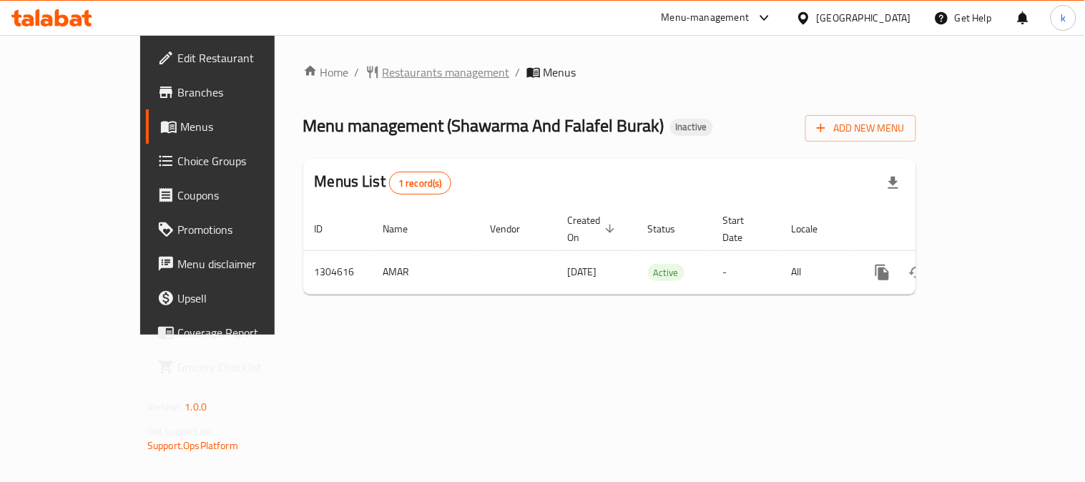
click at [383, 74] on span "Restaurants management" at bounding box center [446, 72] width 127 height 17
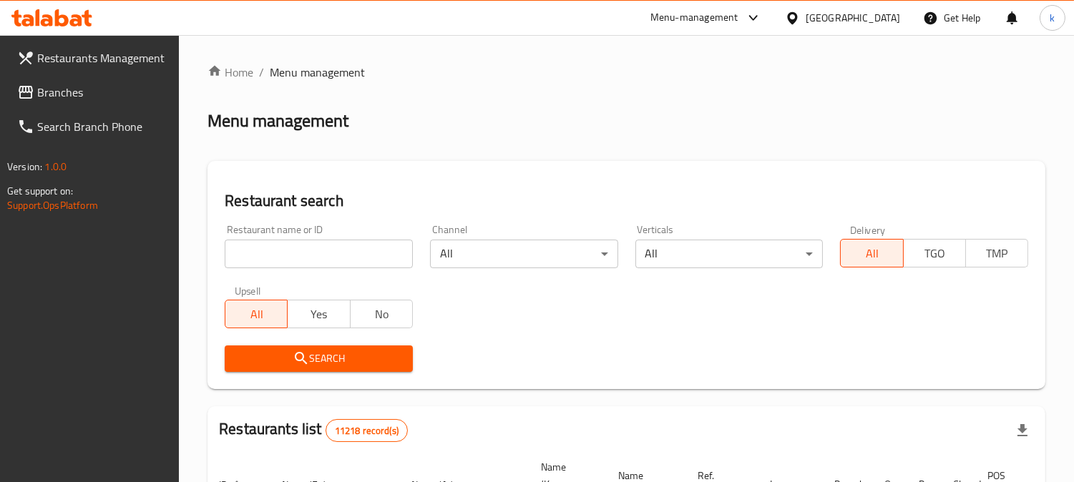
click at [316, 248] on input "search" at bounding box center [319, 254] width 188 height 29
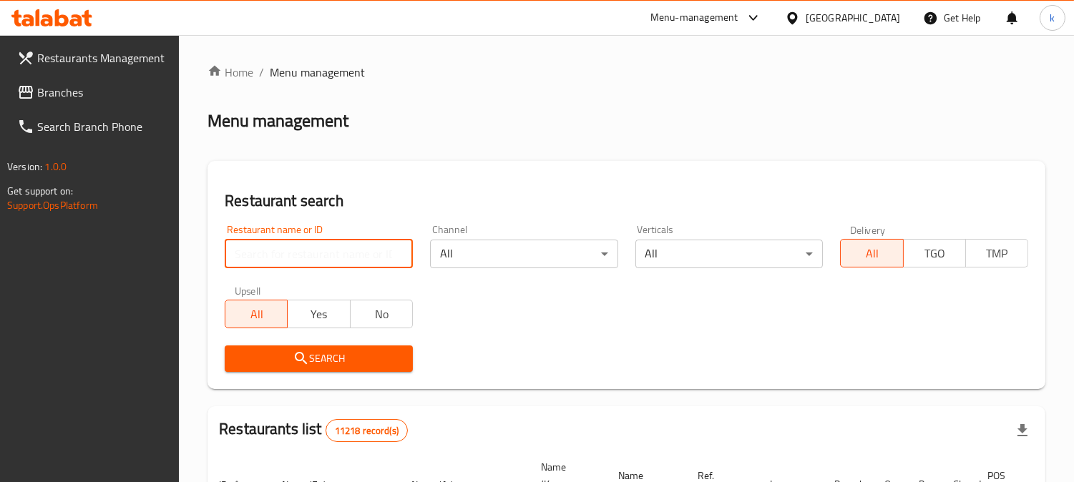
paste input "Italian Restaurant"
type input "Italian Restaurant"
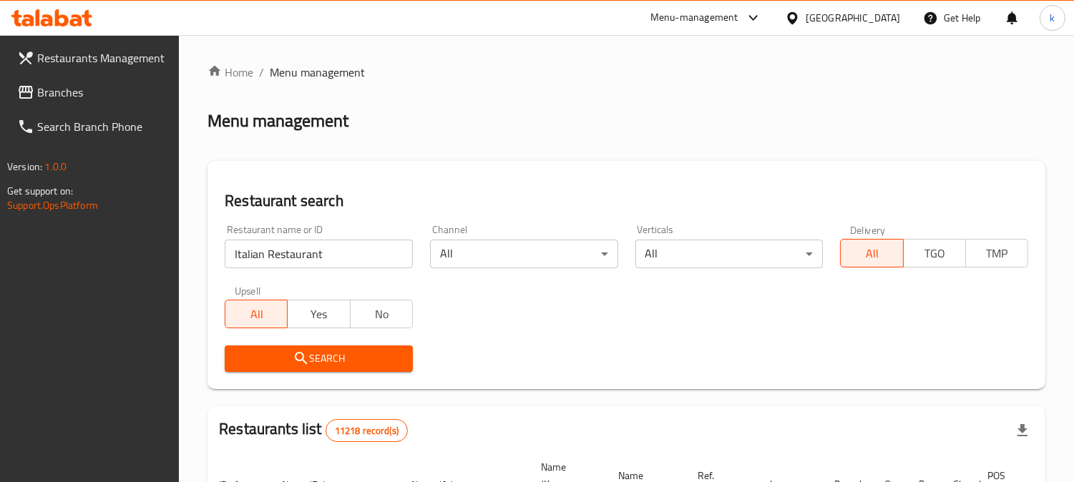
click at [276, 350] on span "Search" at bounding box center [318, 359] width 165 height 18
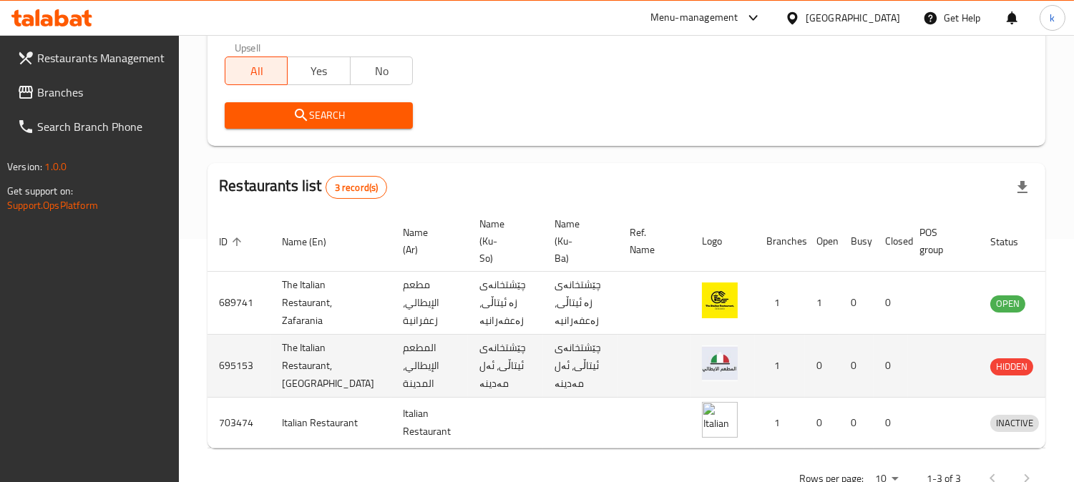
scroll to position [293, 0]
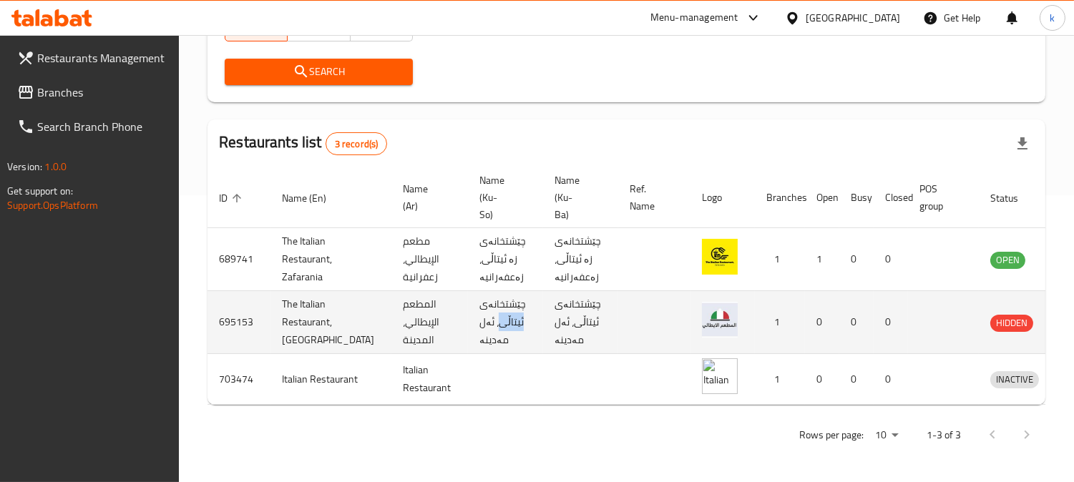
drag, startPoint x: 477, startPoint y: 295, endPoint x: 455, endPoint y: 324, distance: 36.3
click at [468, 324] on td "چێشتخانەی ئیتاڵی، ئەل مەدینە" at bounding box center [505, 322] width 75 height 63
click at [468, 321] on td "چێشتخانەی ئیتاڵی، ئەل مەدینە" at bounding box center [505, 322] width 75 height 63
drag, startPoint x: 453, startPoint y: 321, endPoint x: 478, endPoint y: 303, distance: 30.8
click at [478, 303] on td "چێشتخانەی ئیتاڵی، ئەل مەدینە" at bounding box center [505, 322] width 75 height 63
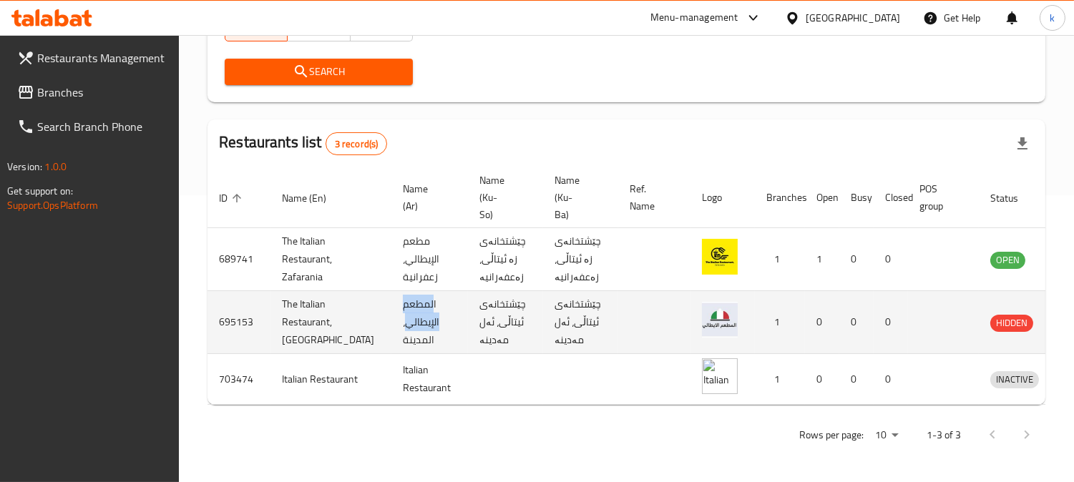
drag, startPoint x: 363, startPoint y: 317, endPoint x: 389, endPoint y: 291, distance: 36.4
click at [391, 291] on td "المطعم الإيطالي، المدينة" at bounding box center [429, 322] width 77 height 63
copy td "لمطعم الإيطالي"
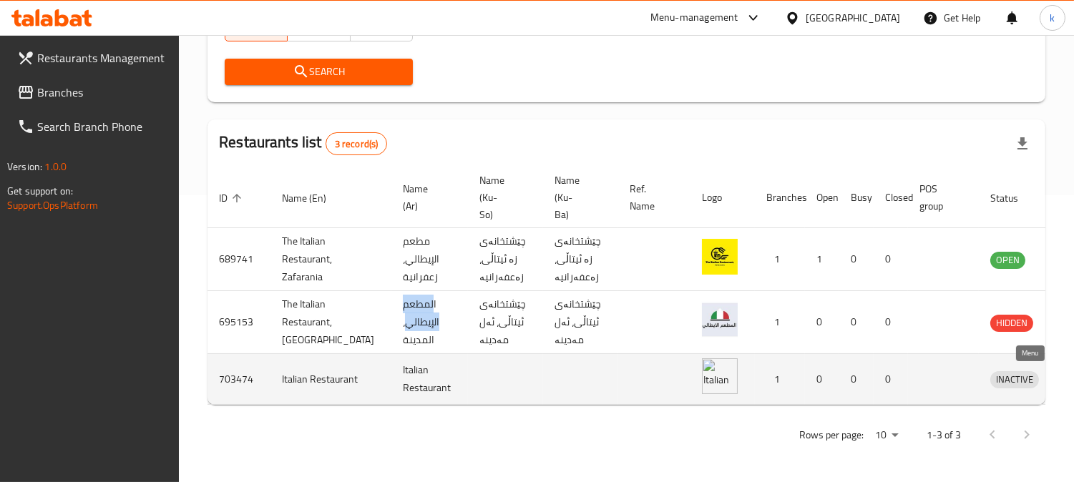
click at [1068, 375] on icon "enhanced table" at bounding box center [1076, 380] width 16 height 12
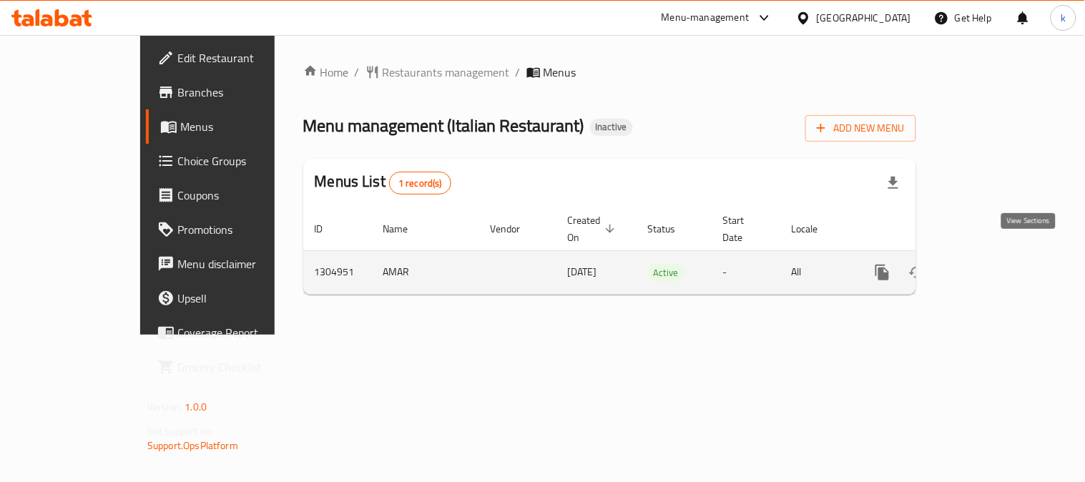
click at [1003, 255] on link "enhanced table" at bounding box center [986, 272] width 34 height 34
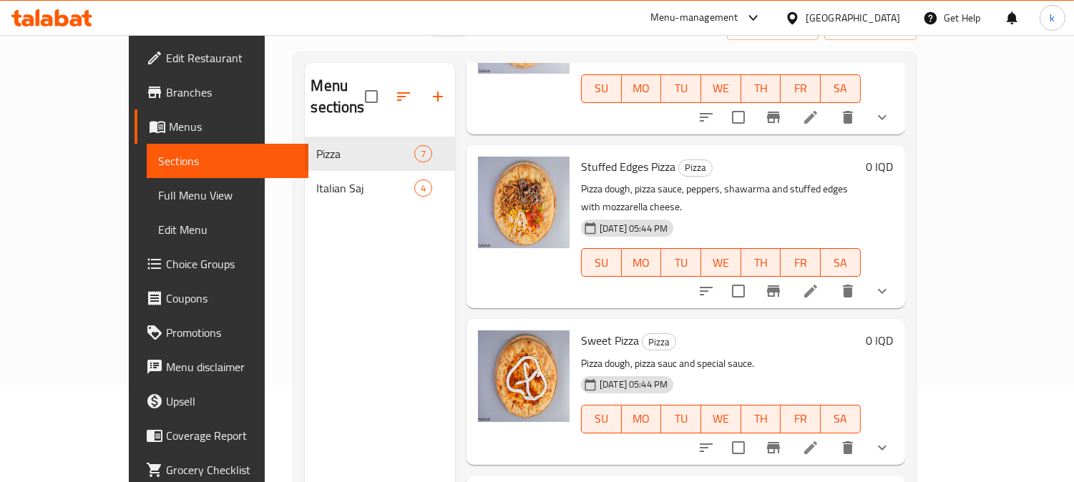
scroll to position [132, 0]
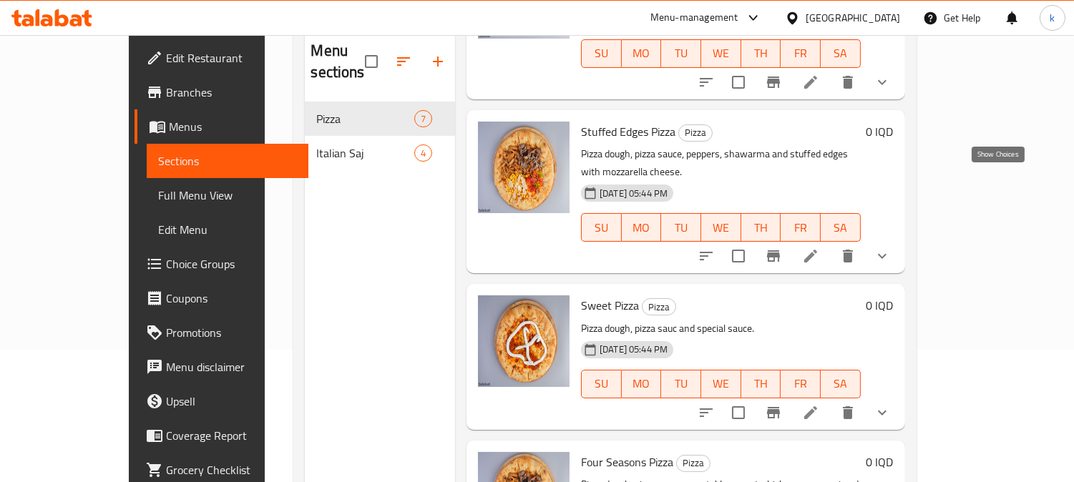
click at [891, 248] on icon "show more" at bounding box center [882, 256] width 17 height 17
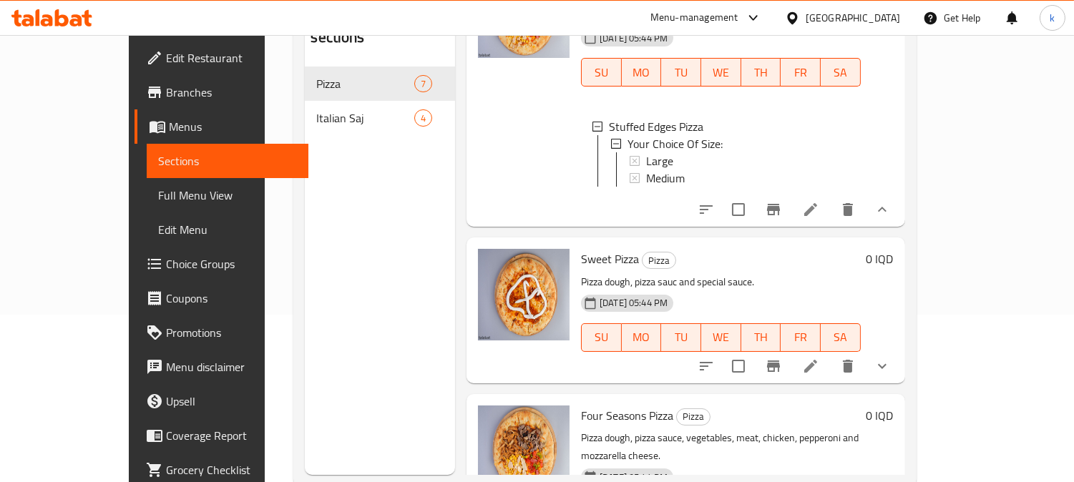
scroll to position [200, 0]
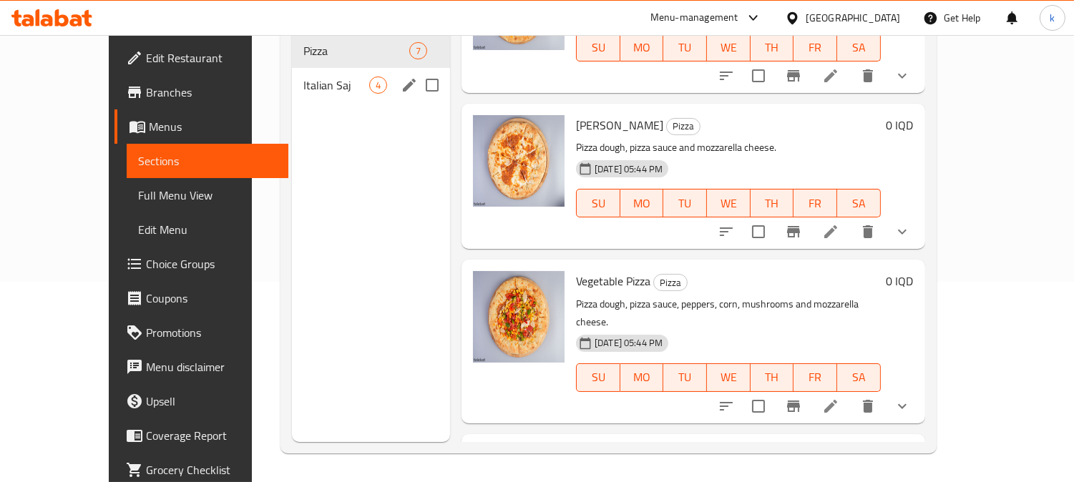
click at [303, 77] on span "Italian Saj" at bounding box center [336, 85] width 66 height 17
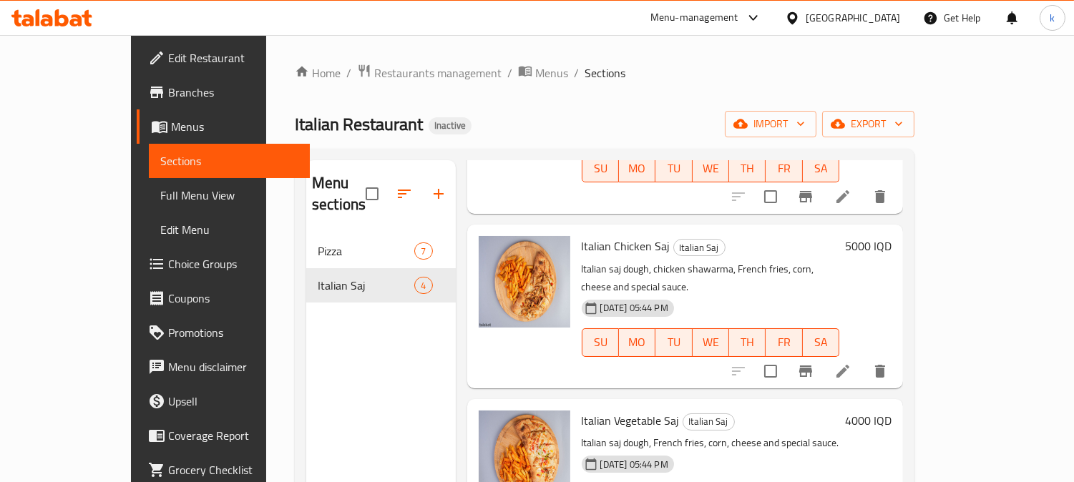
click at [160, 192] on span "Full Menu View" at bounding box center [229, 195] width 139 height 17
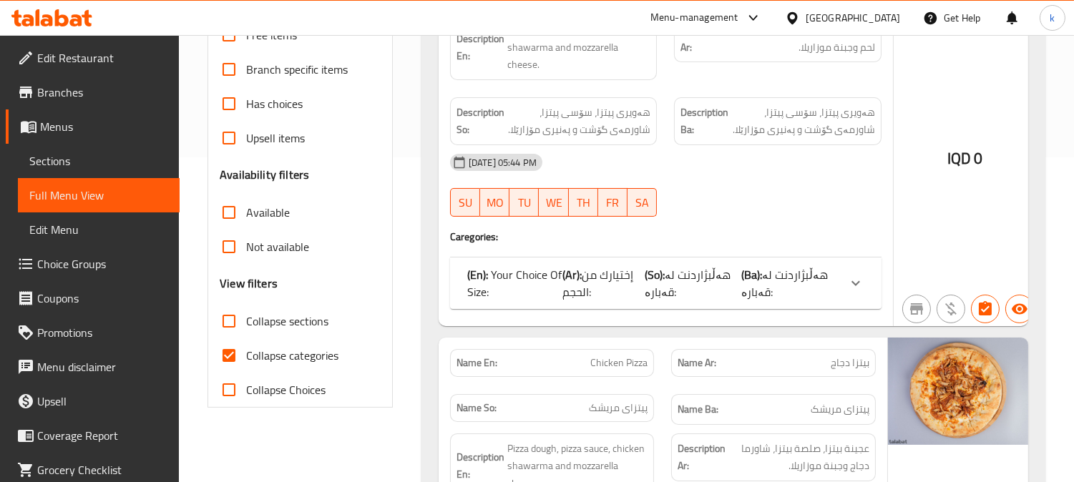
scroll to position [530, 0]
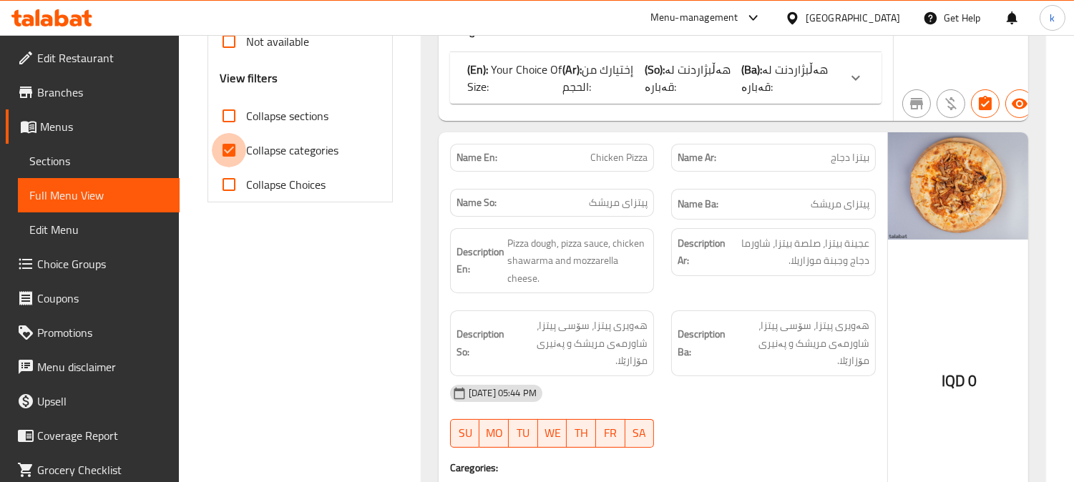
click at [245, 147] on input "Collapse categories" at bounding box center [229, 150] width 34 height 34
checkbox input "false"
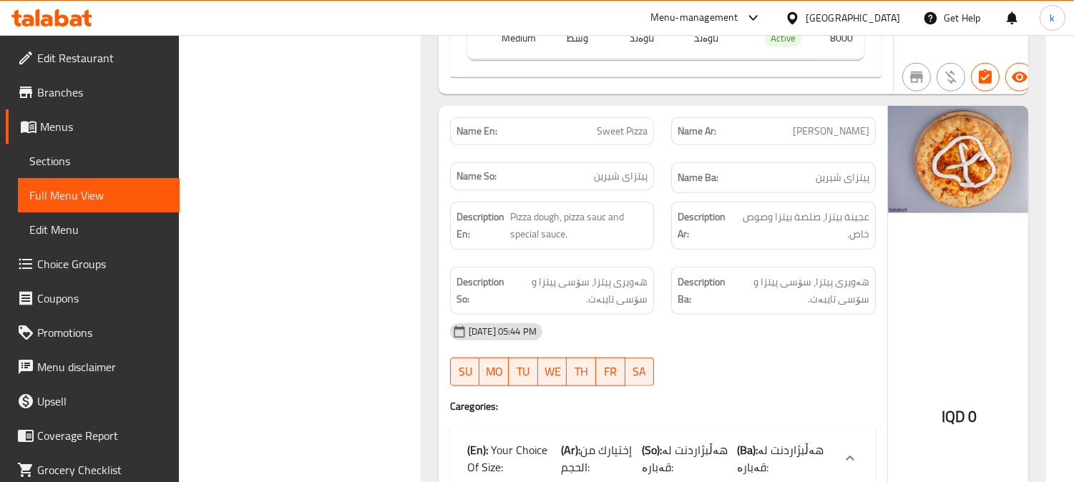
scroll to position [3047, 0]
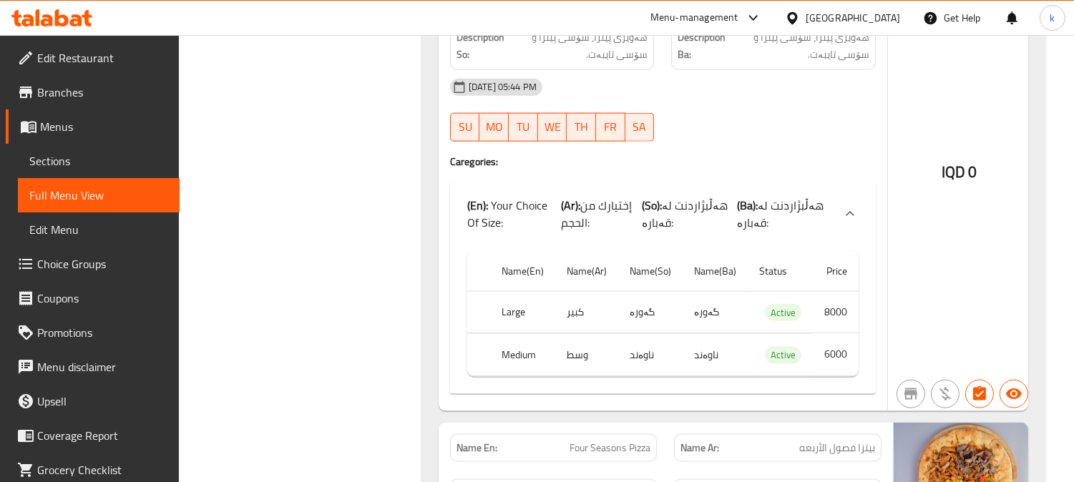
drag, startPoint x: 91, startPoint y: 166, endPoint x: 170, endPoint y: 168, distance: 79.4
click at [93, 166] on span "Sections" at bounding box center [98, 160] width 139 height 17
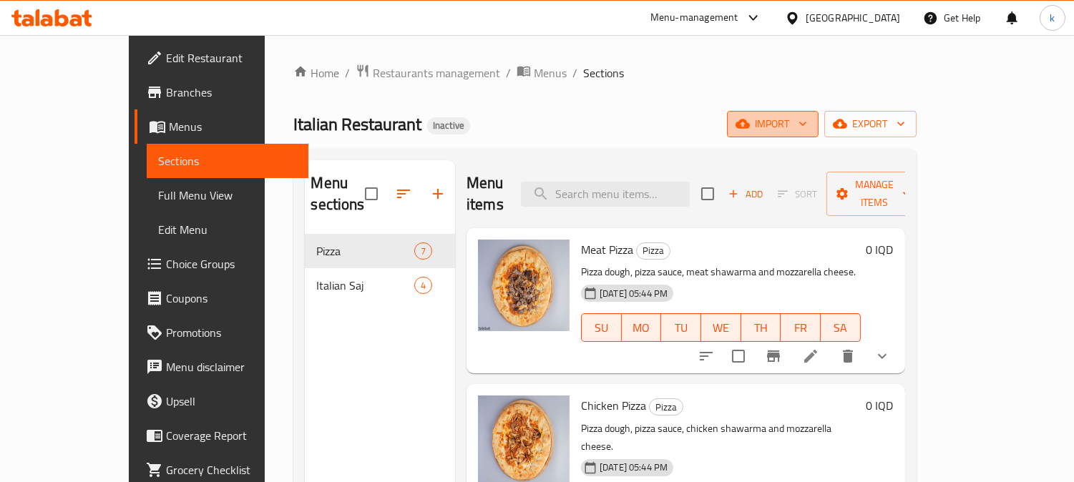
click at [750, 120] on icon "button" at bounding box center [743, 124] width 14 height 14
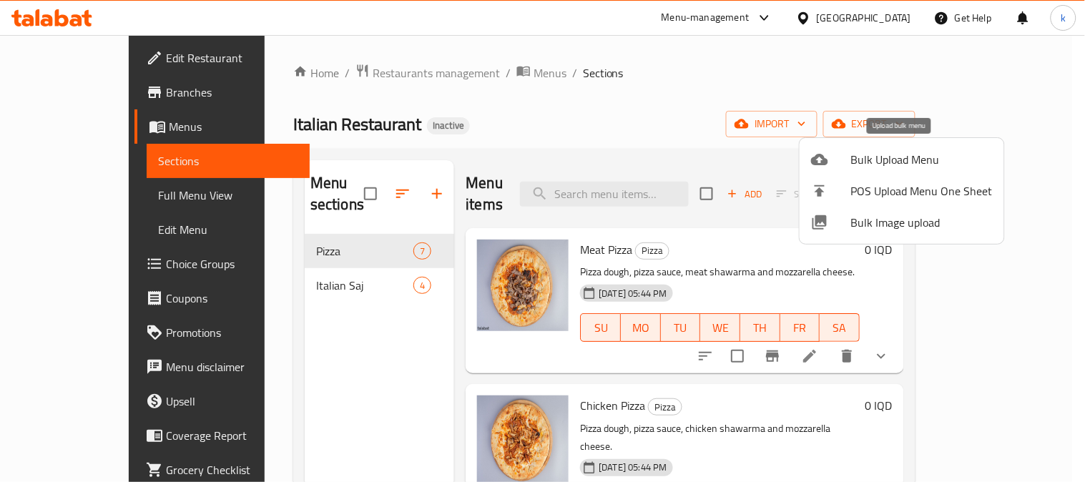
click at [855, 166] on span "Bulk Upload Menu" at bounding box center [922, 159] width 142 height 17
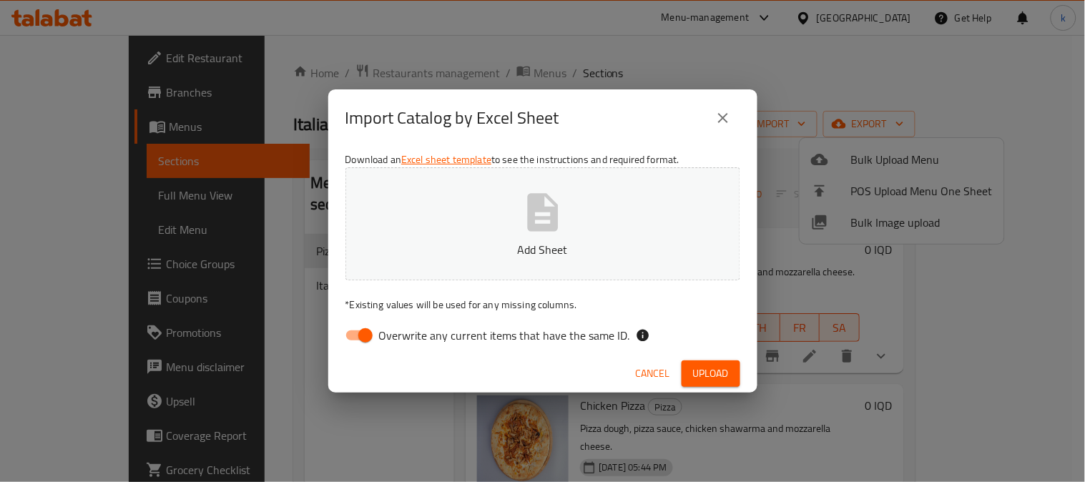
drag, startPoint x: 375, startPoint y: 331, endPoint x: 455, endPoint y: 276, distance: 97.2
click at [375, 330] on input "Overwrite any current items that have the same ID." at bounding box center [366, 335] width 82 height 27
checkbox input "false"
drag, startPoint x: 477, startPoint y: 248, endPoint x: 484, endPoint y: 243, distance: 8.2
click at [478, 248] on p "Add Sheet" at bounding box center [543, 249] width 351 height 17
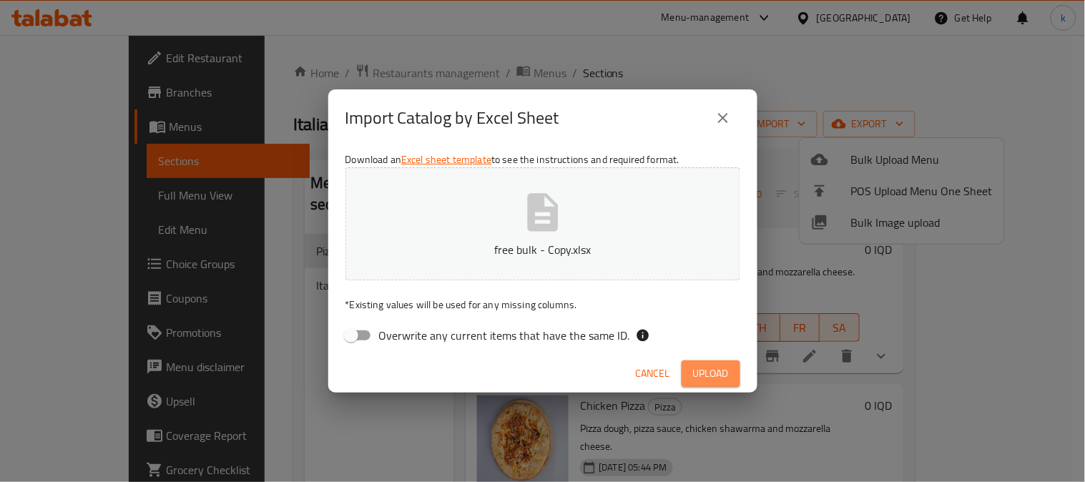
click at [710, 366] on span "Upload" at bounding box center [711, 374] width 36 height 18
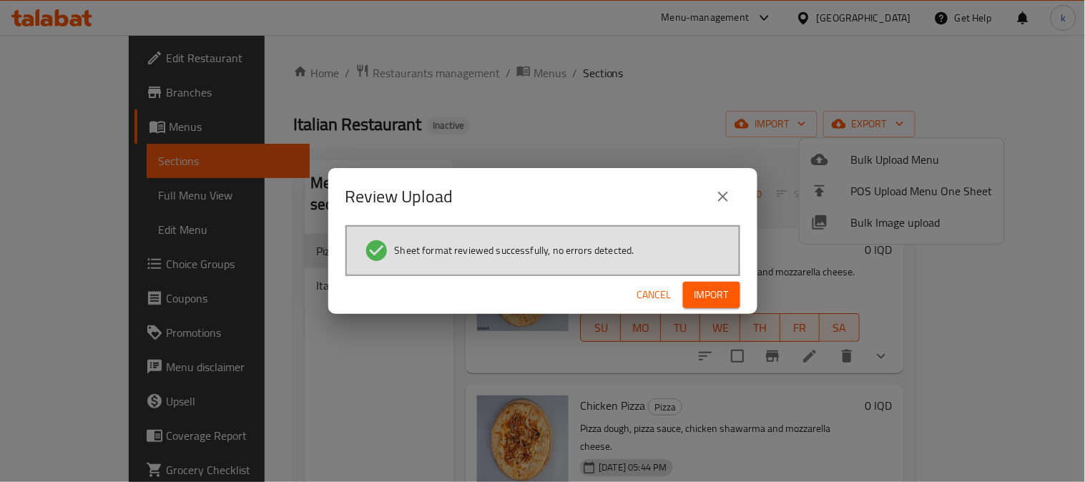
click at [710, 294] on span "Import" at bounding box center [712, 295] width 34 height 18
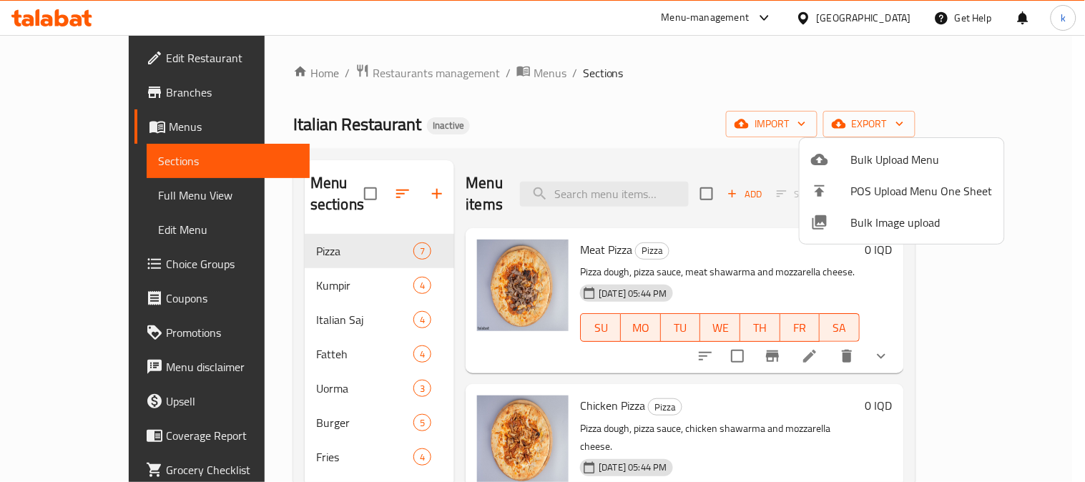
click at [365, 182] on div at bounding box center [542, 241] width 1085 height 482
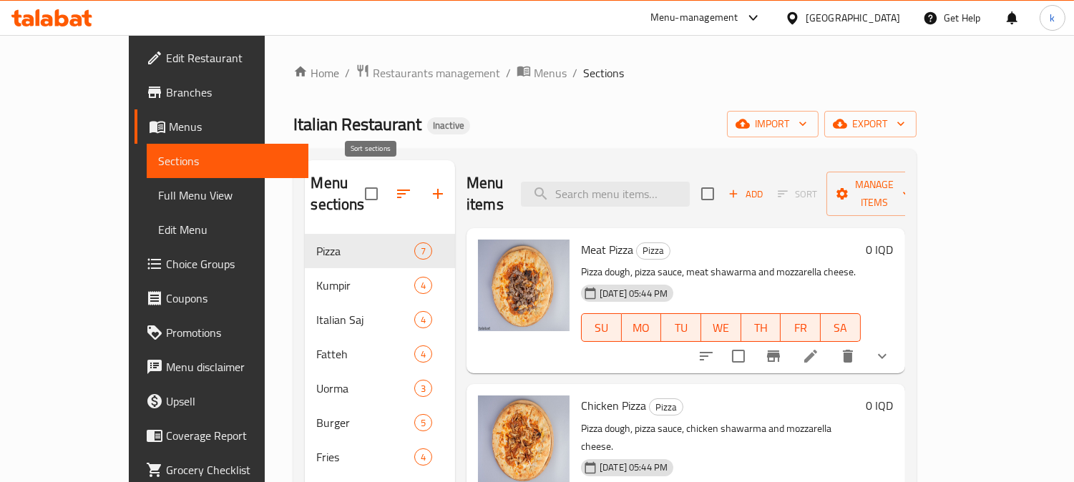
click at [395, 185] on icon "button" at bounding box center [403, 193] width 17 height 17
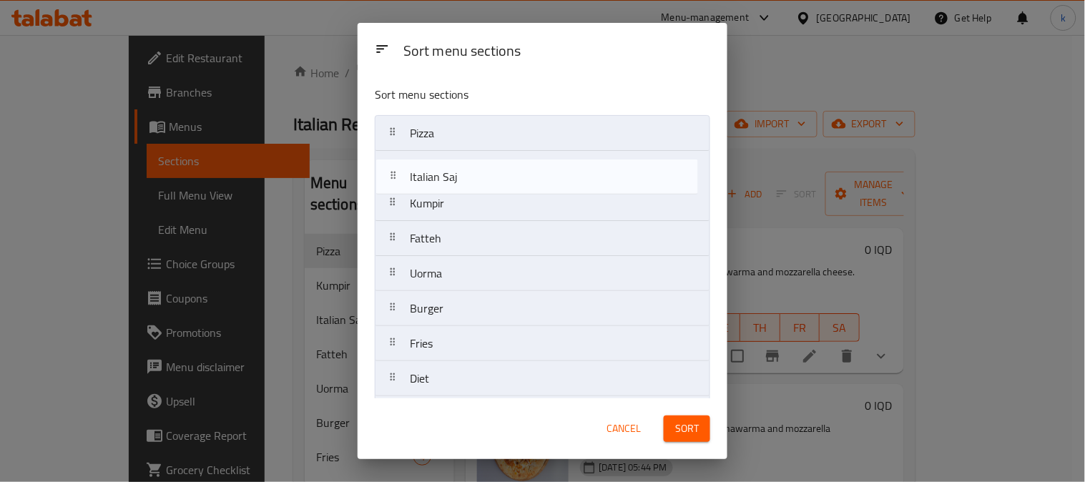
drag, startPoint x: 394, startPoint y: 205, endPoint x: 394, endPoint y: 169, distance: 35.8
click at [394, 169] on nav "Pizza Kumpir Italian Saj Fatteh Uorma Burger Fries Diet Rizo" at bounding box center [543, 273] width 336 height 317
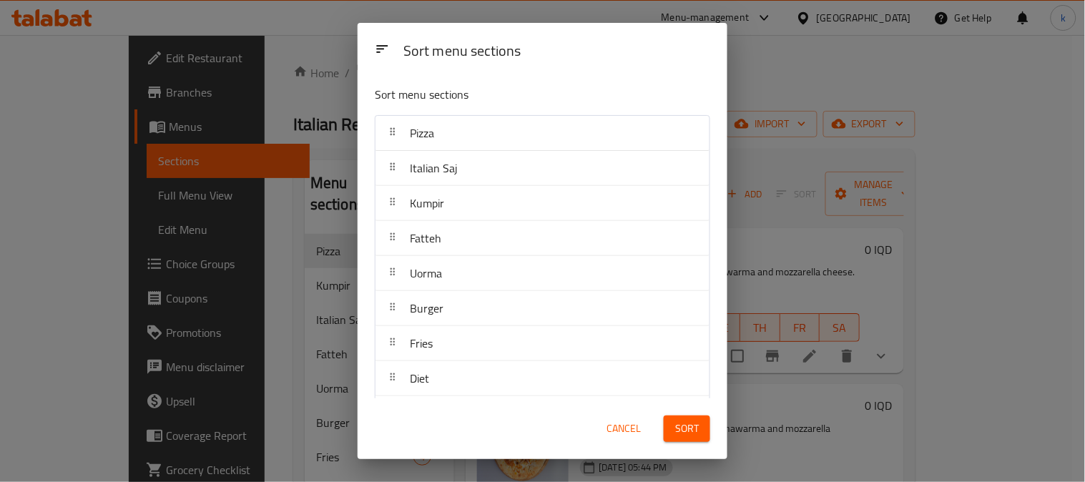
click at [678, 431] on span "Sort" at bounding box center [687, 429] width 24 height 18
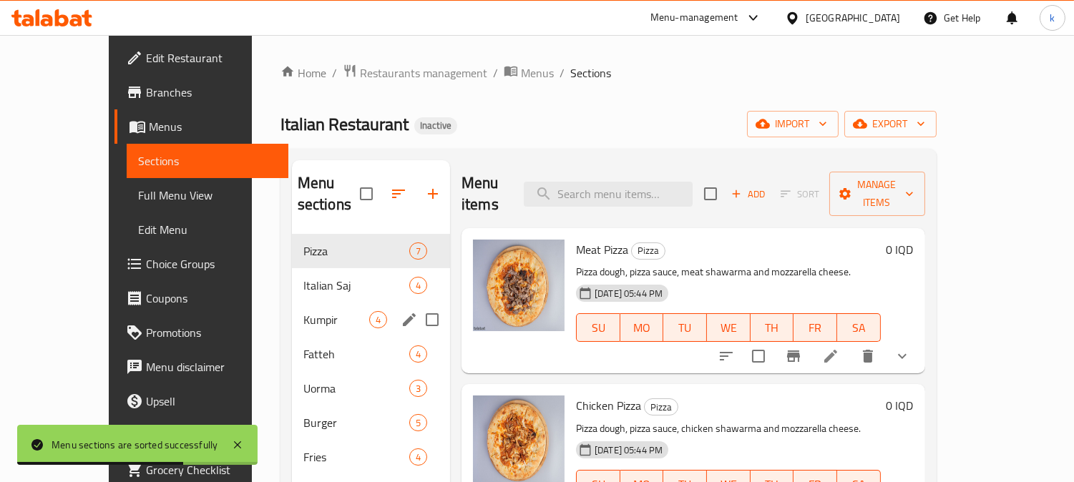
click at [303, 276] on div "Italian Saj 4" at bounding box center [371, 285] width 158 height 34
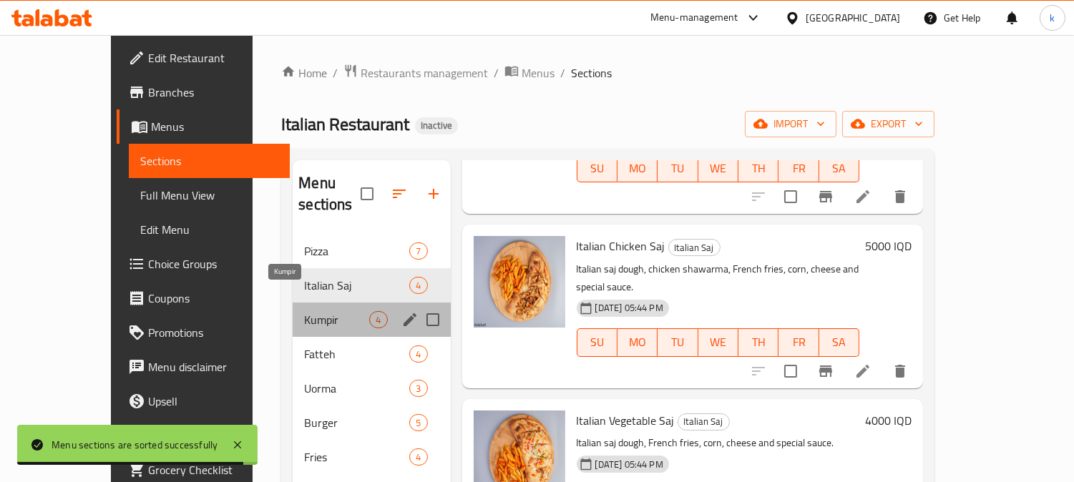
click at [304, 311] on span "Kumpir" at bounding box center [336, 319] width 65 height 17
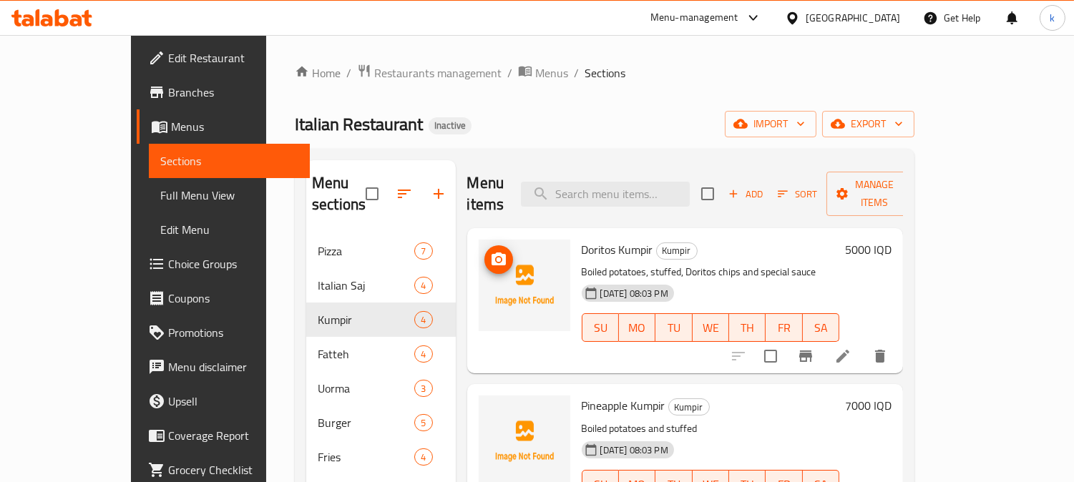
click at [490, 251] on icon "upload picture" at bounding box center [498, 259] width 17 height 17
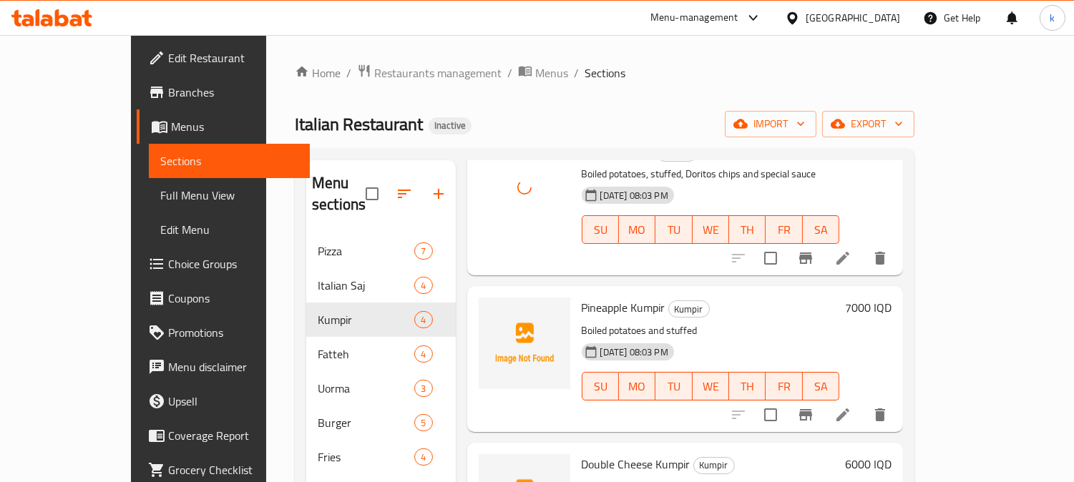
scroll to position [132, 0]
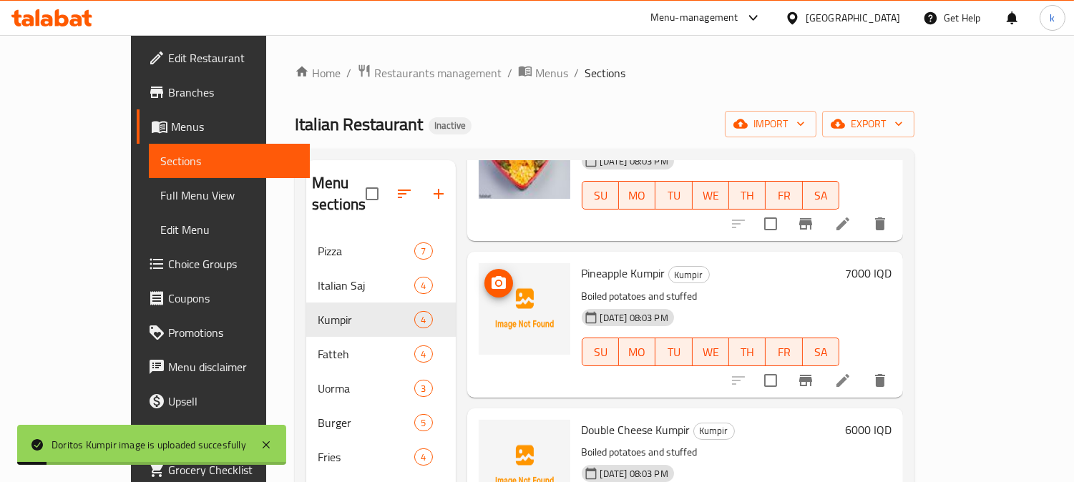
click at [496, 281] on circle "upload picture" at bounding box center [498, 283] width 4 height 4
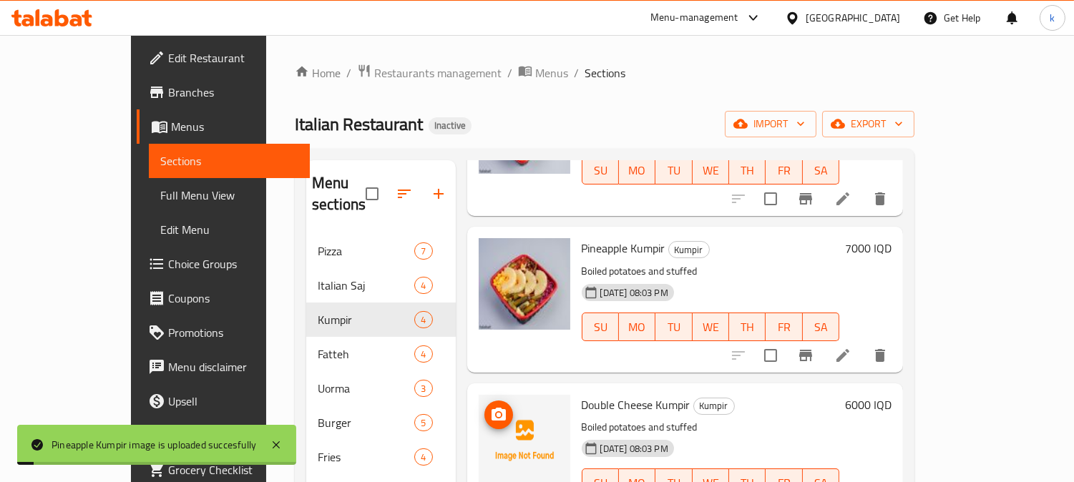
scroll to position [177, 0]
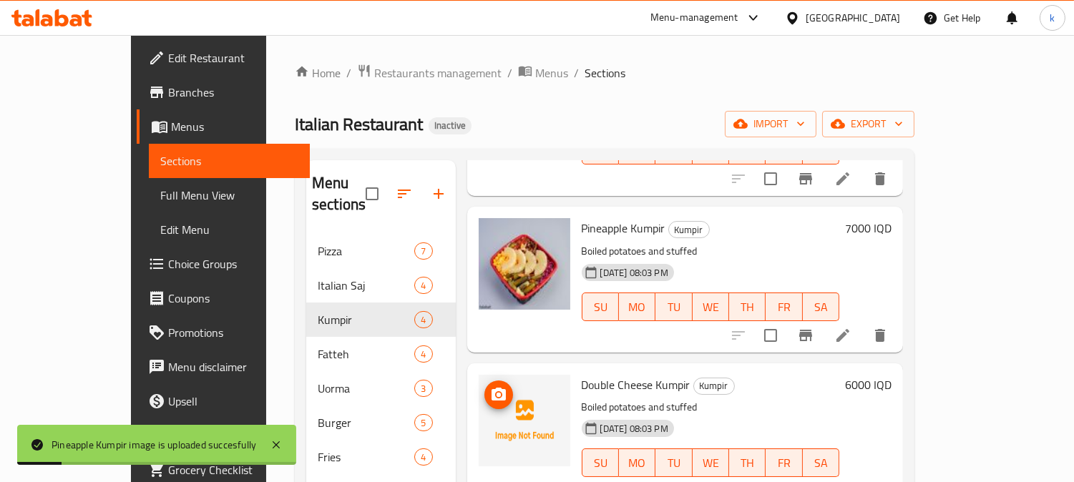
click at [479, 381] on img at bounding box center [525, 421] width 92 height 92
click at [490, 386] on icon "upload picture" at bounding box center [498, 394] width 17 height 17
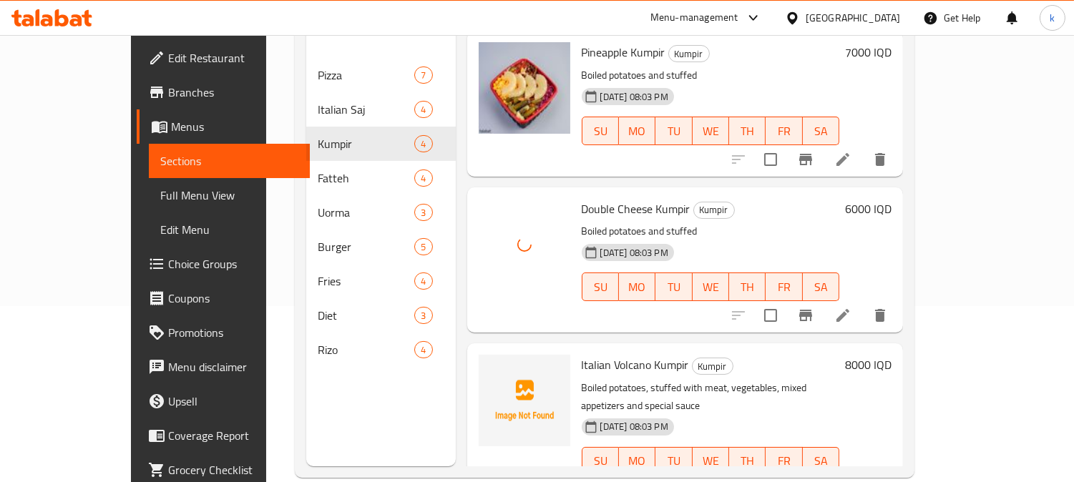
scroll to position [200, 0]
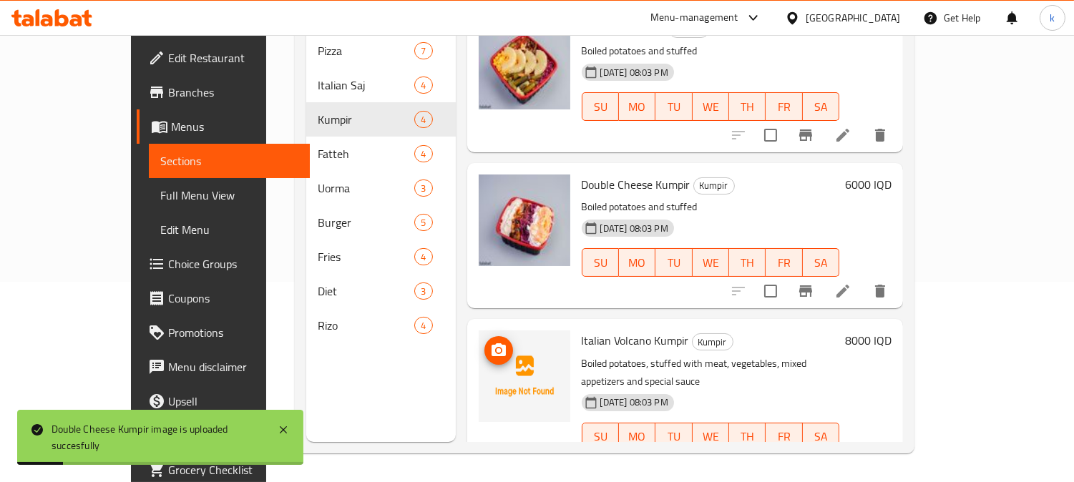
click at [492, 343] on icon "upload picture" at bounding box center [499, 349] width 14 height 13
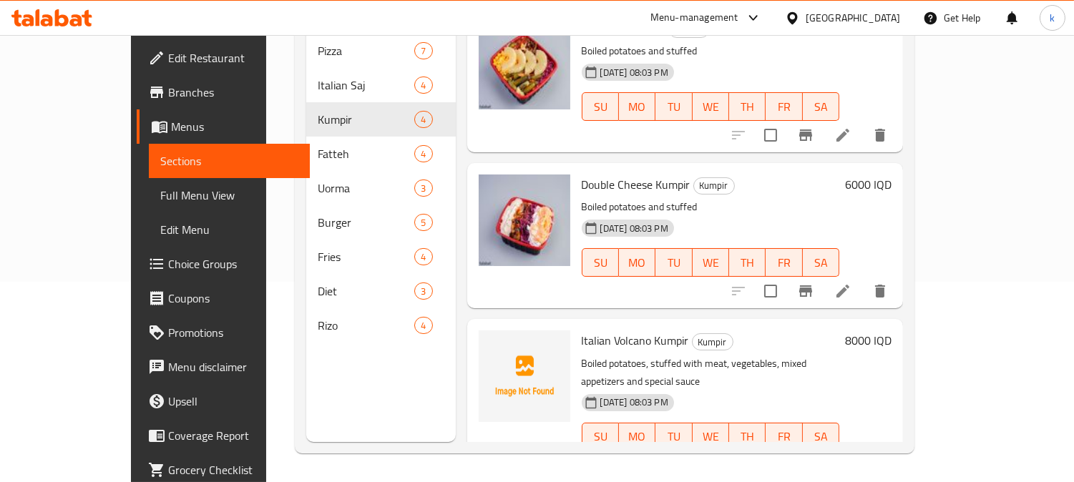
click at [587, 330] on span "Italian Volcano Kumpir" at bounding box center [635, 340] width 107 height 21
copy h6 "Italian Volcano Kumpir"
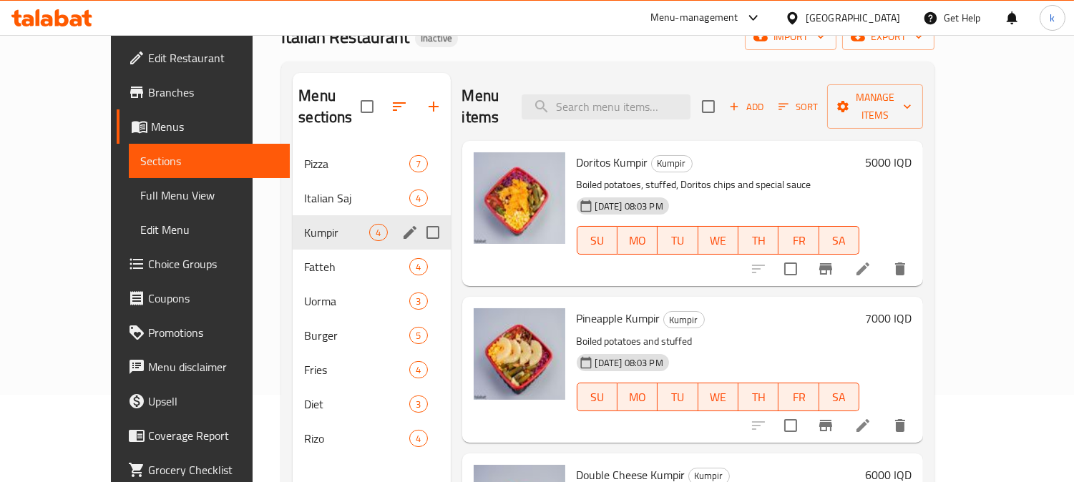
scroll to position [0, 0]
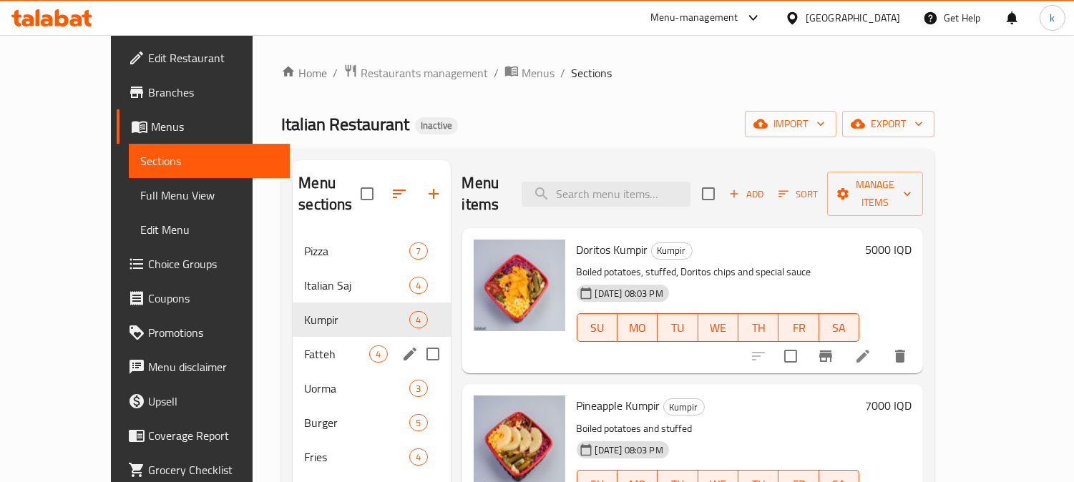
click at [309, 337] on div "Fatteh 4" at bounding box center [371, 354] width 157 height 34
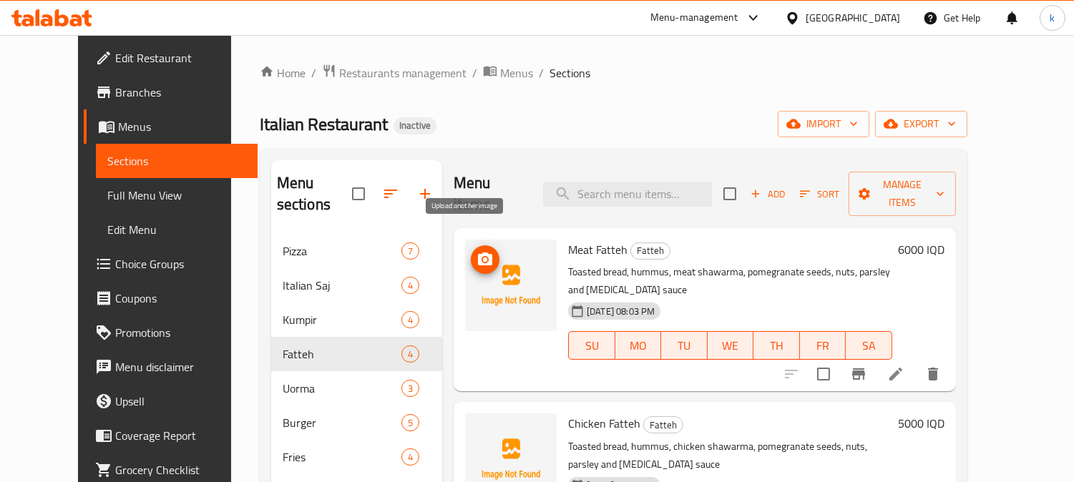
click at [478, 253] on icon "upload picture" at bounding box center [485, 259] width 14 height 13
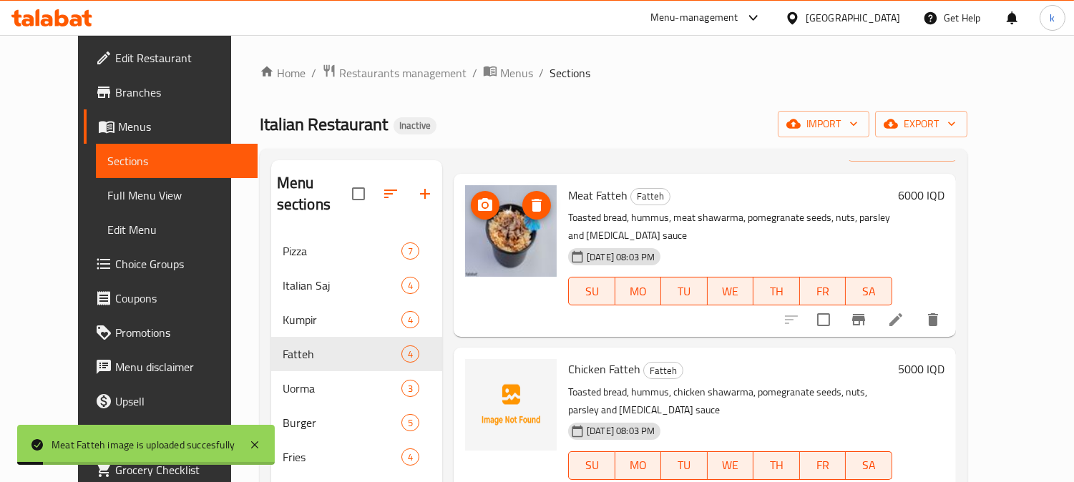
scroll to position [132, 0]
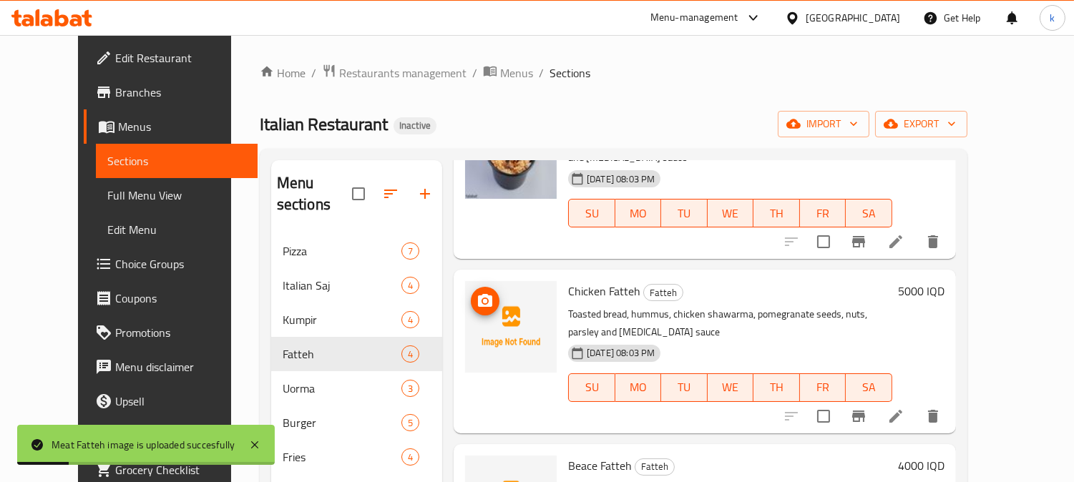
click at [483, 299] on circle "upload picture" at bounding box center [485, 301] width 4 height 4
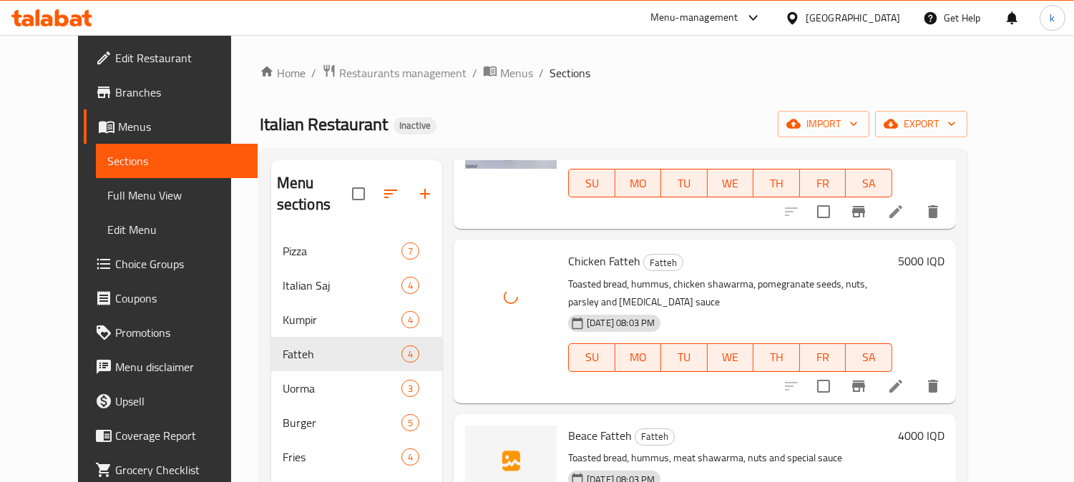
scroll to position [177, 0]
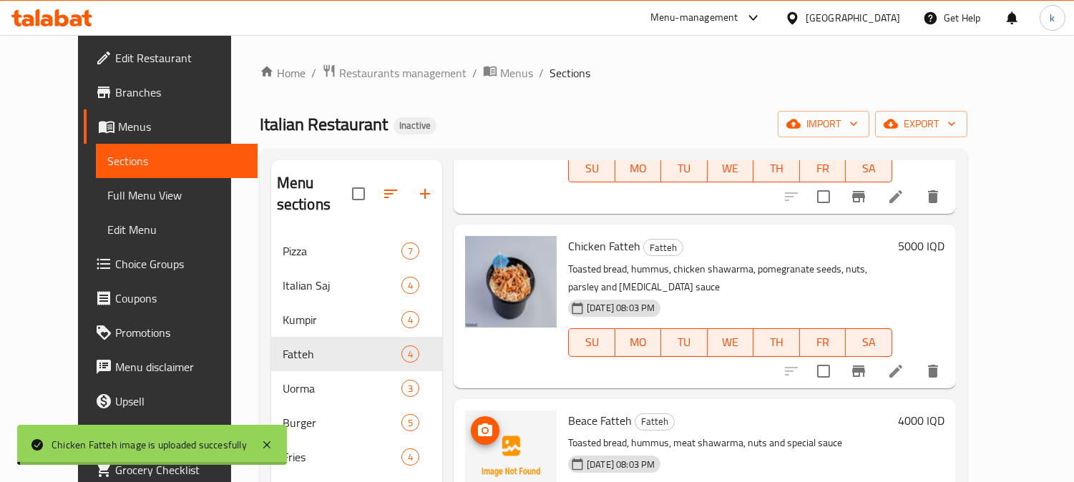
click at [477, 422] on icon "upload picture" at bounding box center [485, 430] width 17 height 17
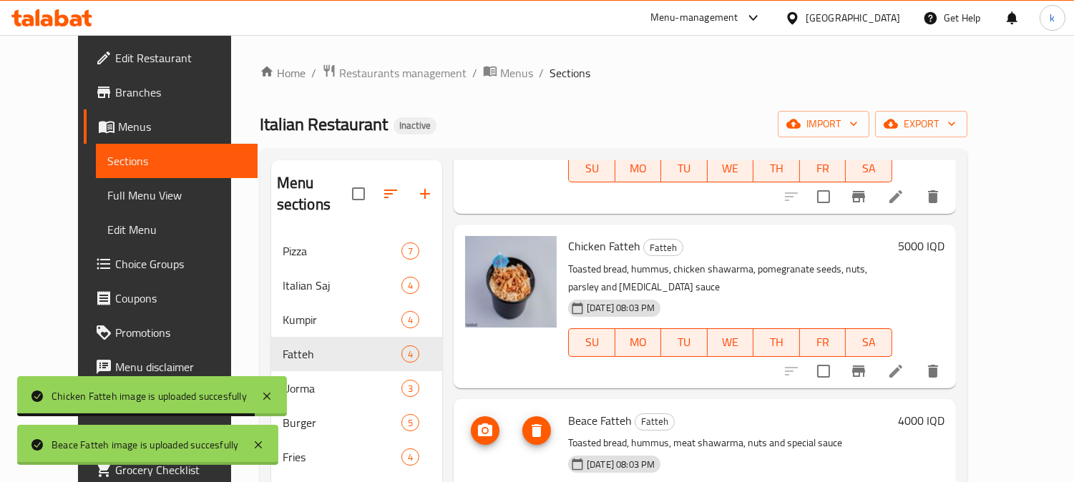
scroll to position [132, 0]
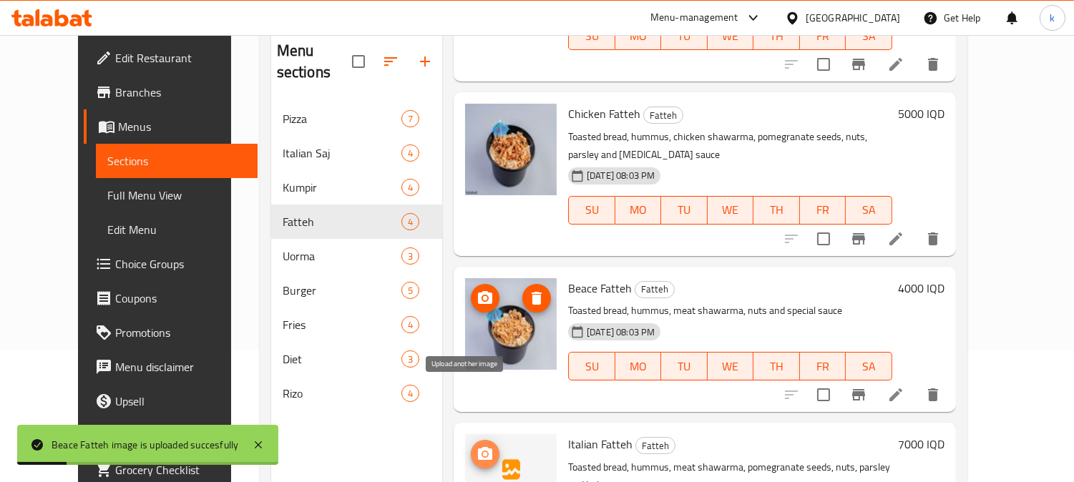
click at [478, 447] on icon "upload picture" at bounding box center [485, 453] width 14 height 13
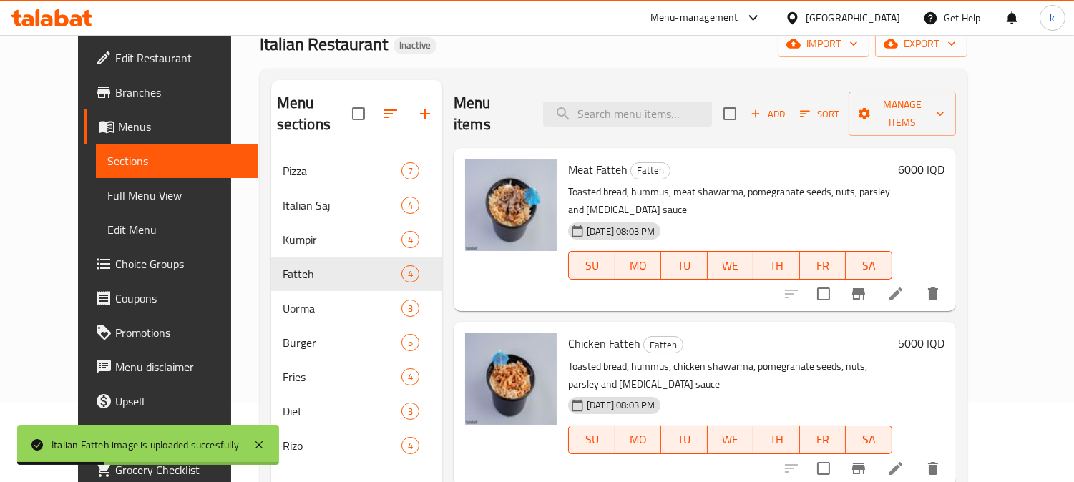
scroll to position [0, 0]
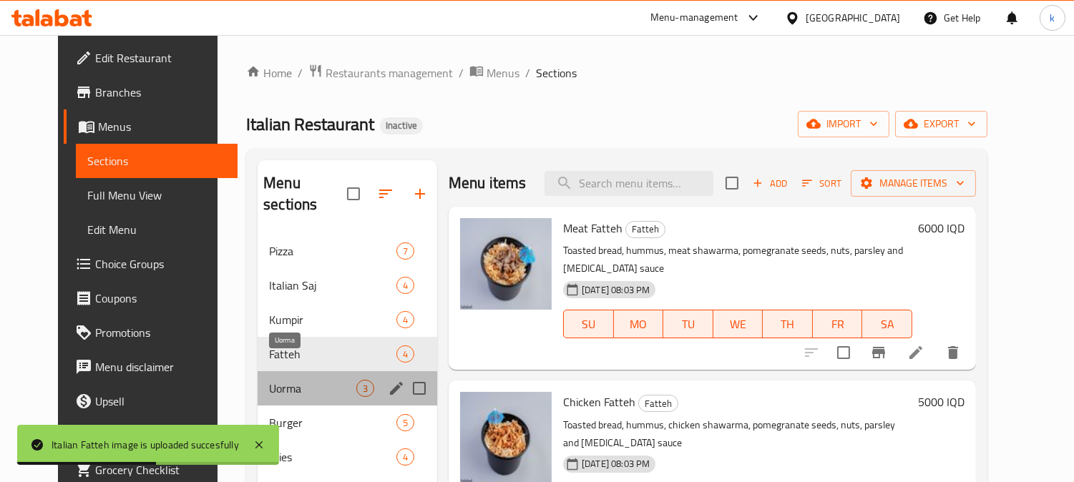
click at [289, 380] on span "Uorma" at bounding box center [312, 388] width 87 height 17
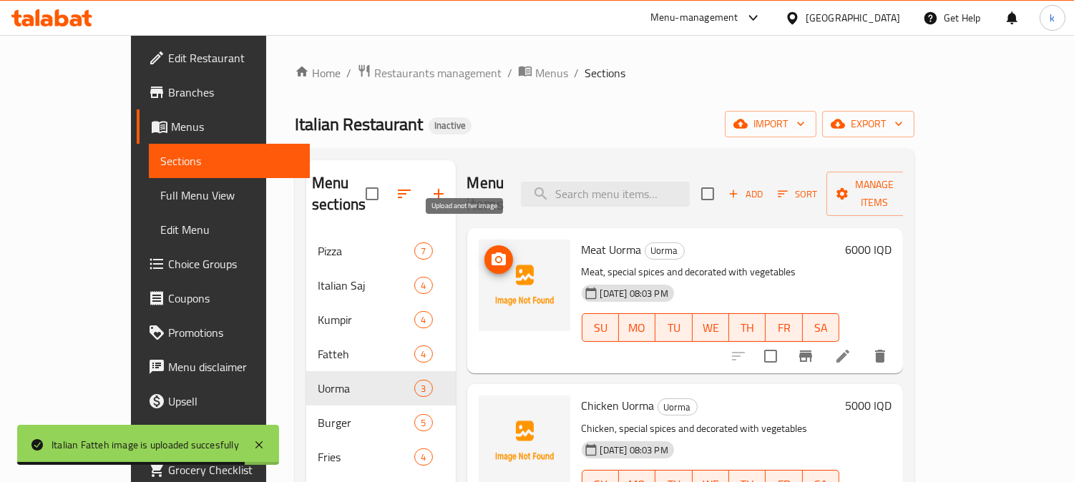
click at [492, 253] on icon "upload picture" at bounding box center [499, 259] width 14 height 13
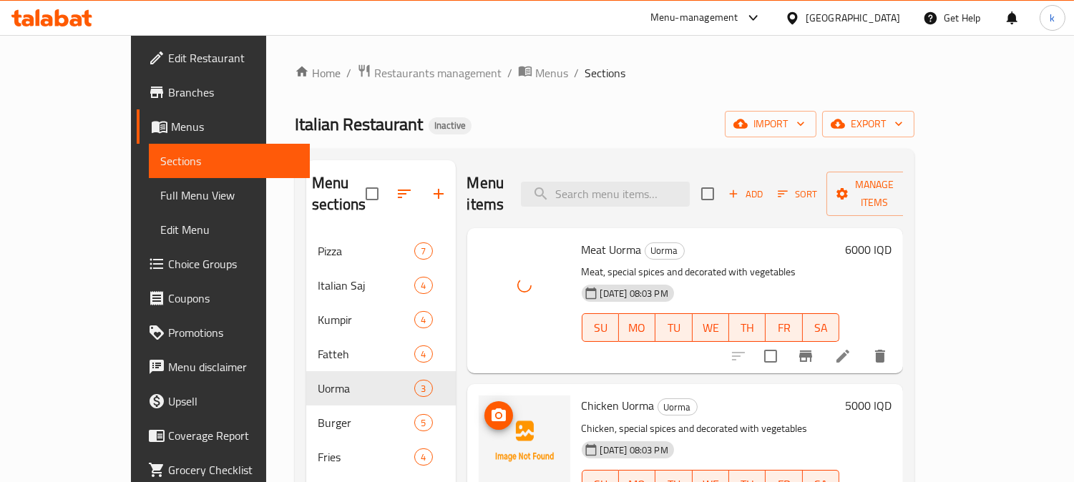
scroll to position [21, 0]
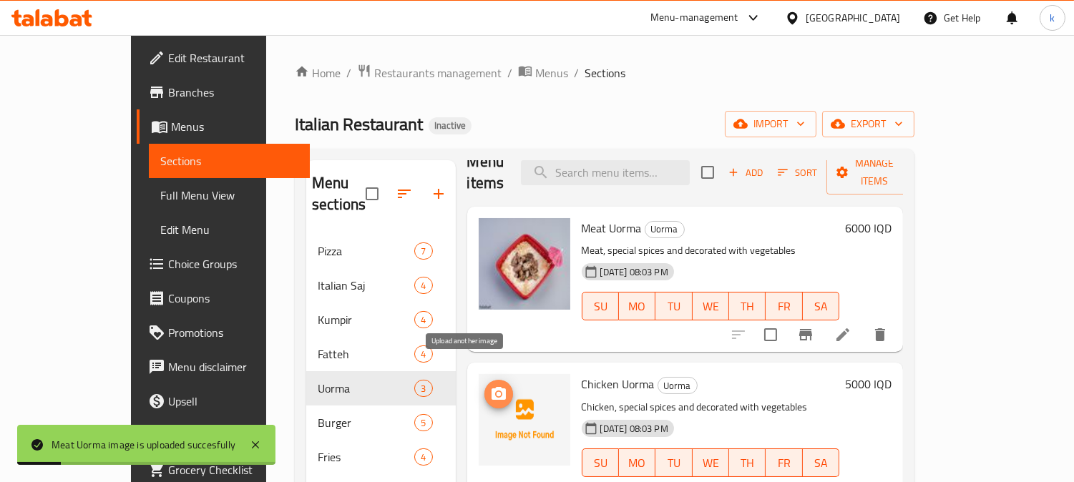
click at [490, 386] on icon "upload picture" at bounding box center [498, 394] width 17 height 17
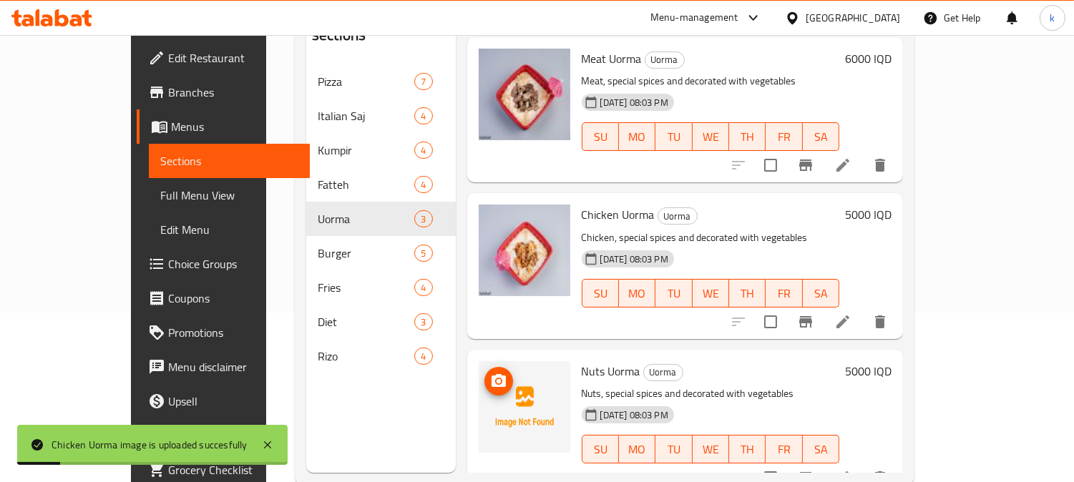
scroll to position [200, 0]
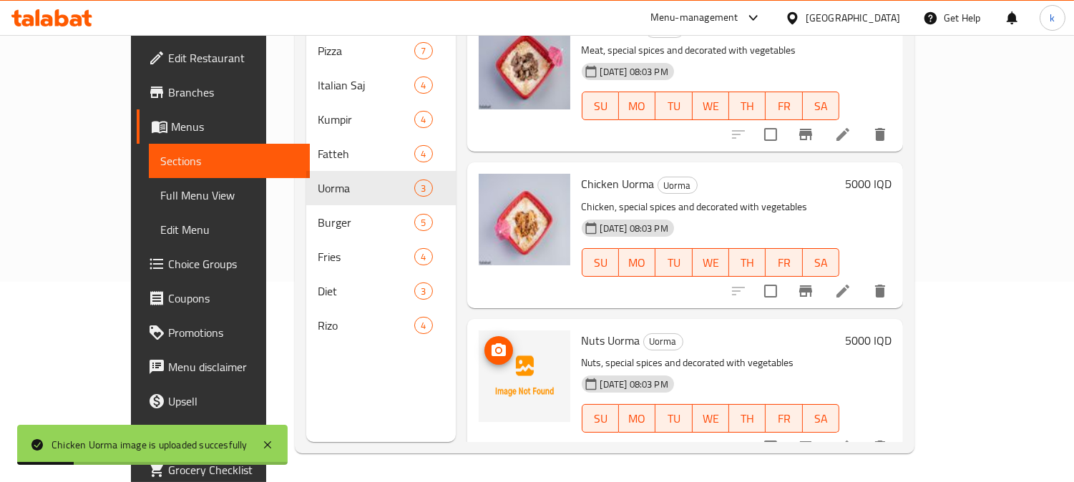
click at [490, 342] on icon "upload picture" at bounding box center [498, 350] width 17 height 17
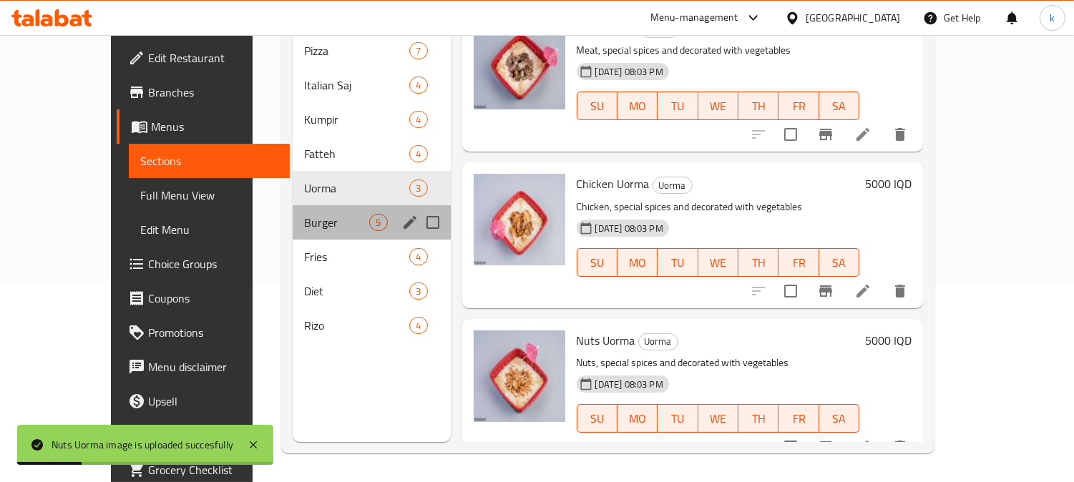
click at [293, 210] on div "Burger 5" at bounding box center [371, 222] width 157 height 34
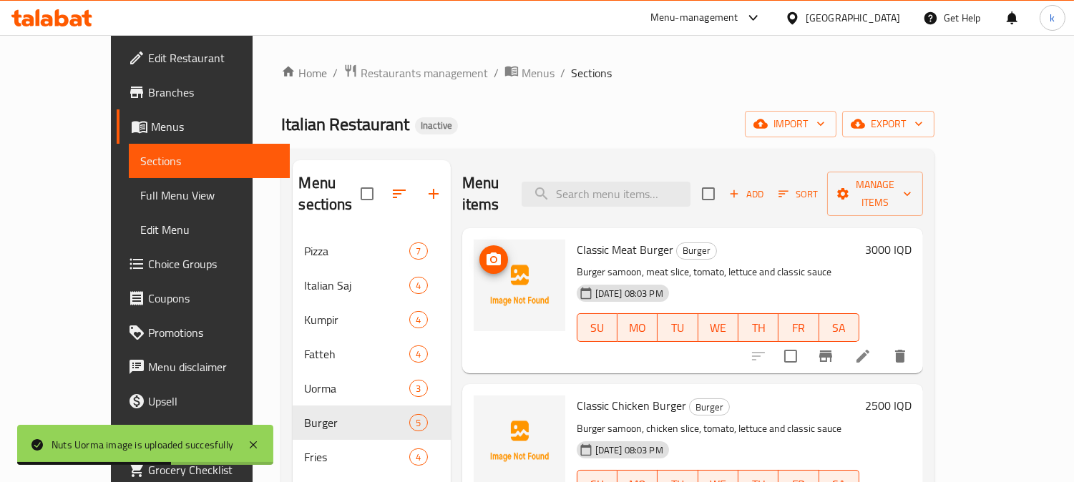
click at [485, 251] on icon "upload picture" at bounding box center [493, 259] width 17 height 17
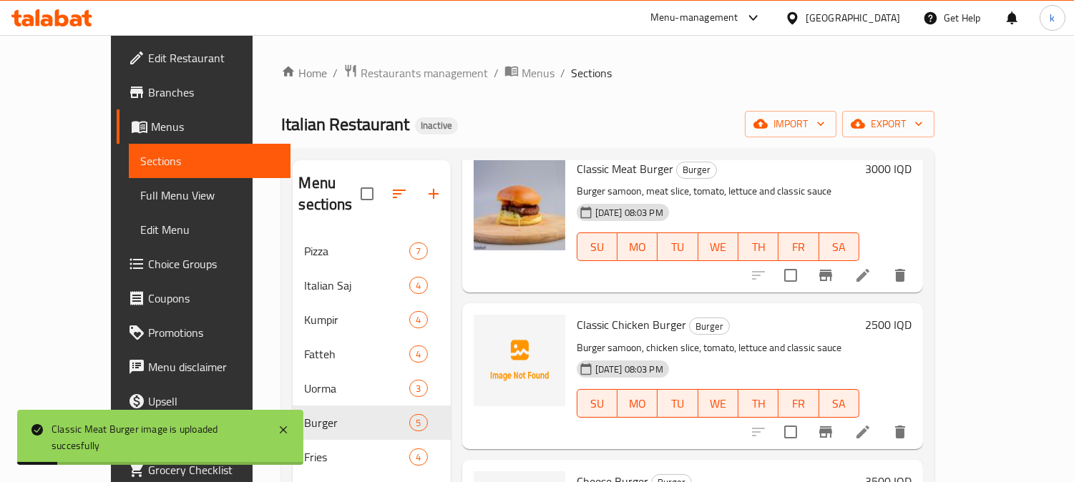
scroll to position [132, 0]
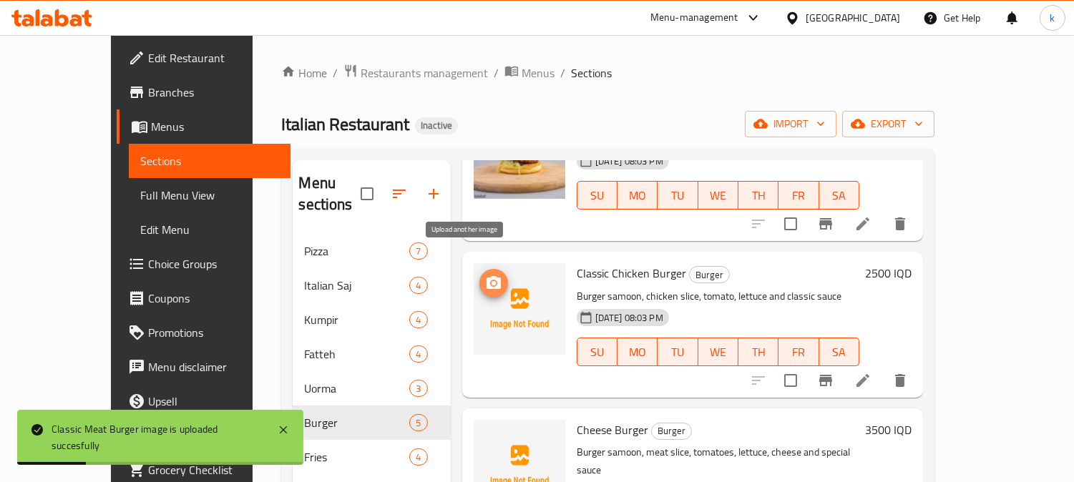
click at [487, 276] on icon "upload picture" at bounding box center [494, 282] width 14 height 13
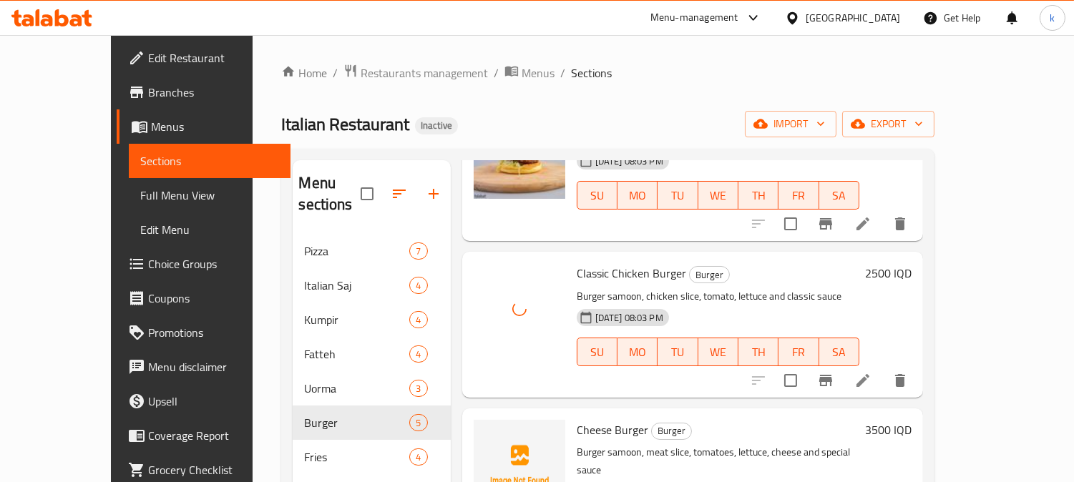
scroll to position [265, 0]
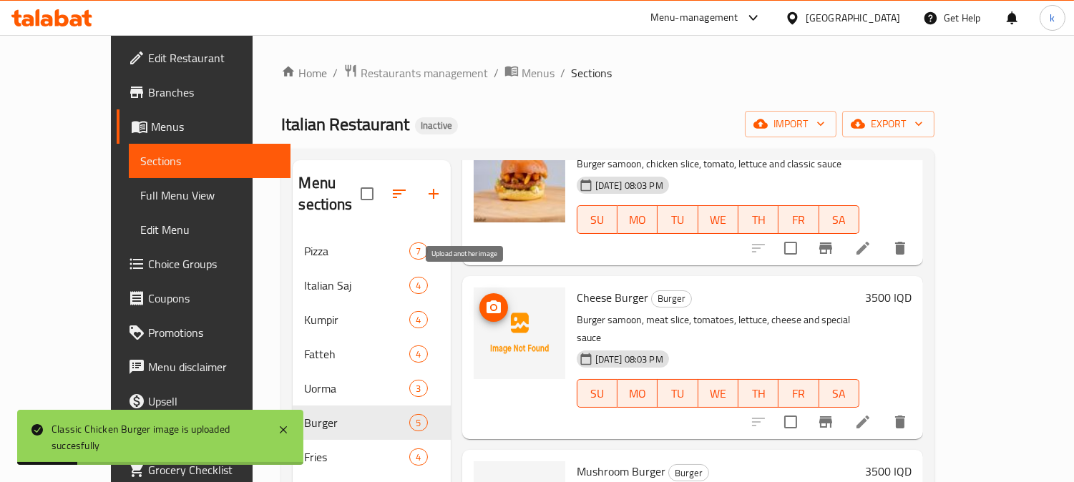
click at [485, 299] on icon "upload picture" at bounding box center [493, 307] width 17 height 17
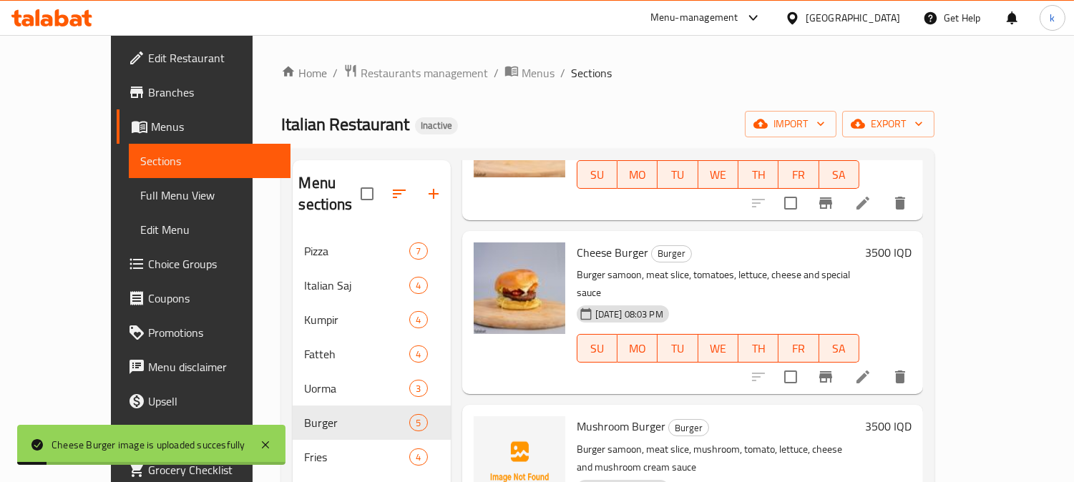
scroll to position [333, 0]
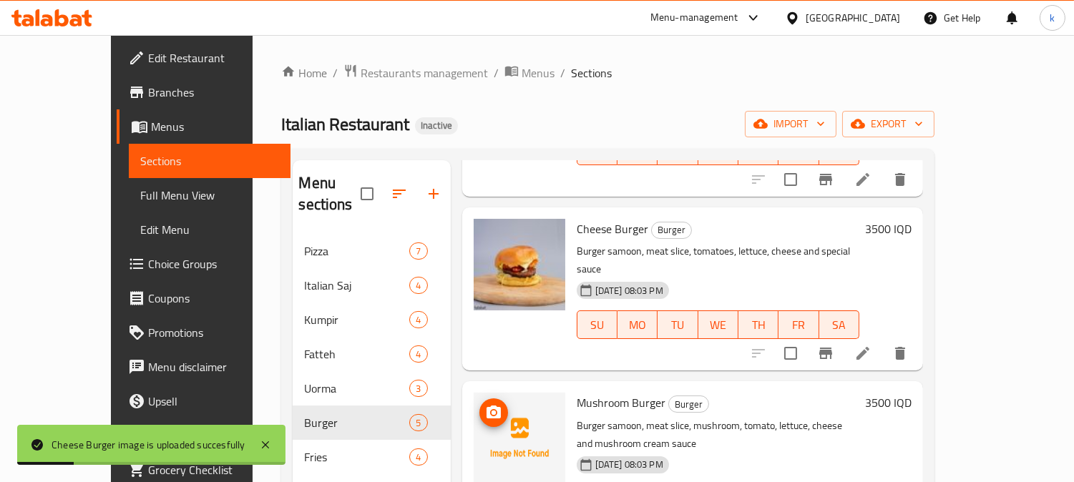
click at [485, 404] on icon "upload picture" at bounding box center [493, 412] width 17 height 17
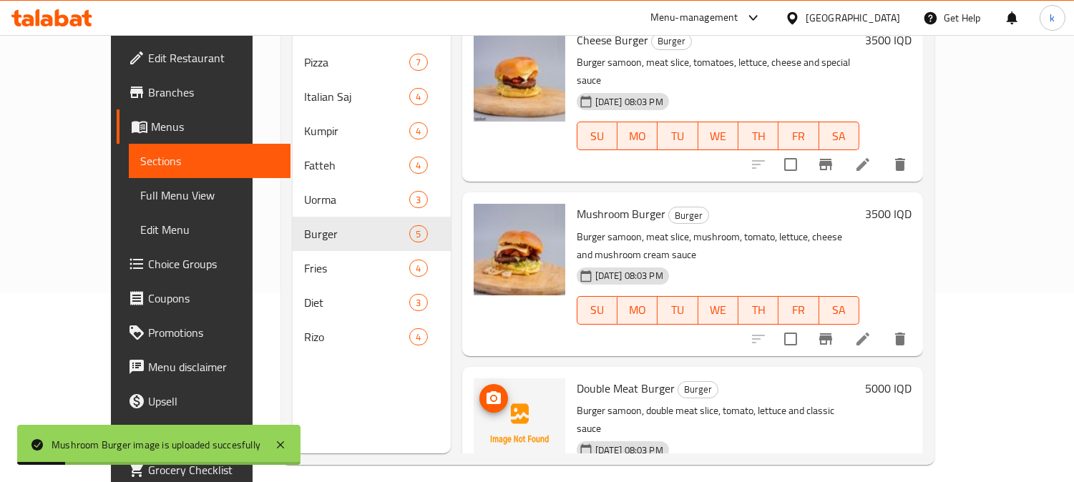
scroll to position [200, 0]
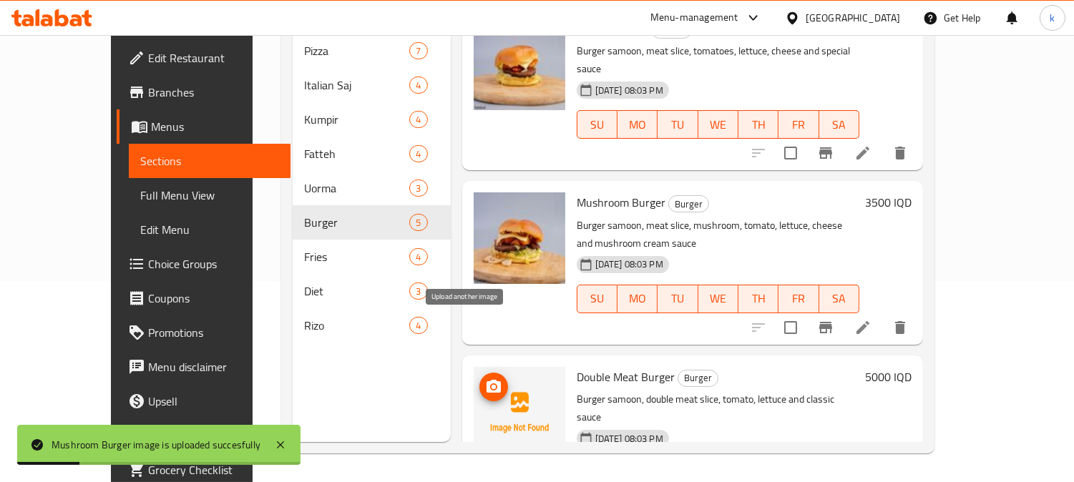
click at [487, 380] on icon "upload picture" at bounding box center [494, 386] width 14 height 13
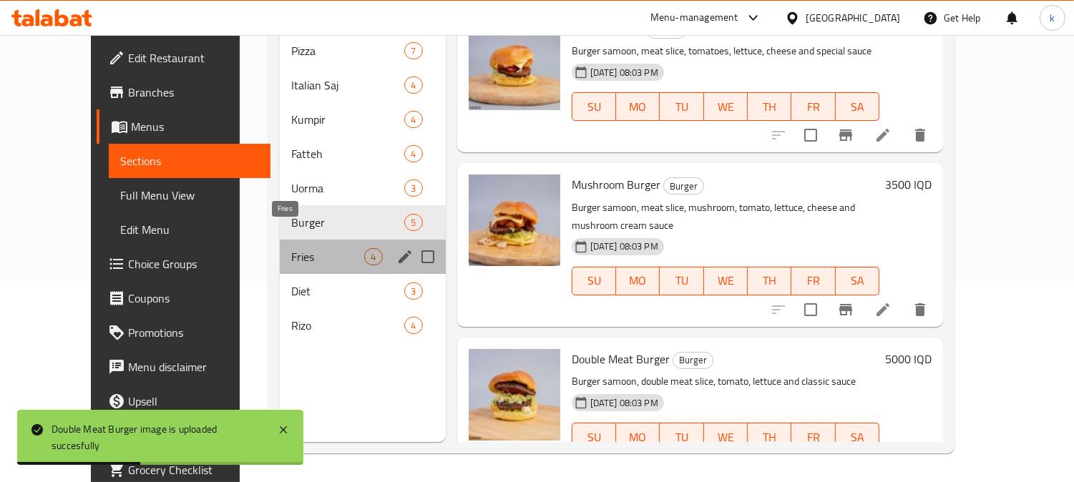
click at [291, 248] on span "Fries" at bounding box center [328, 256] width 74 height 17
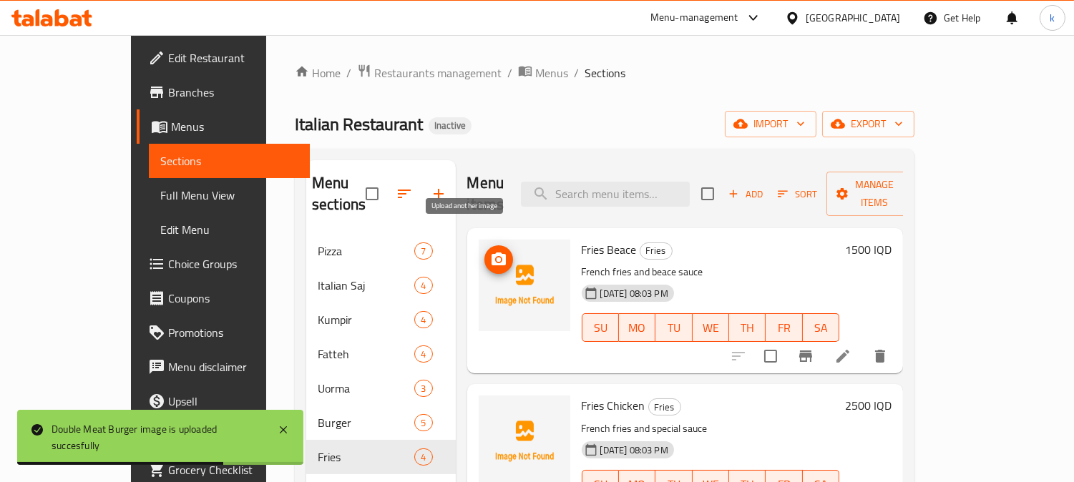
click at [496, 258] on circle "upload picture" at bounding box center [498, 260] width 4 height 4
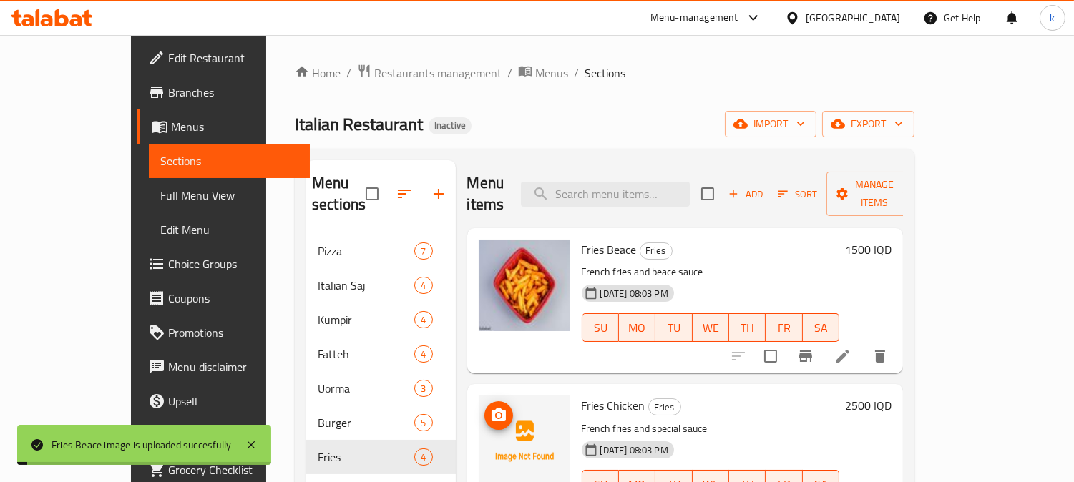
scroll to position [132, 0]
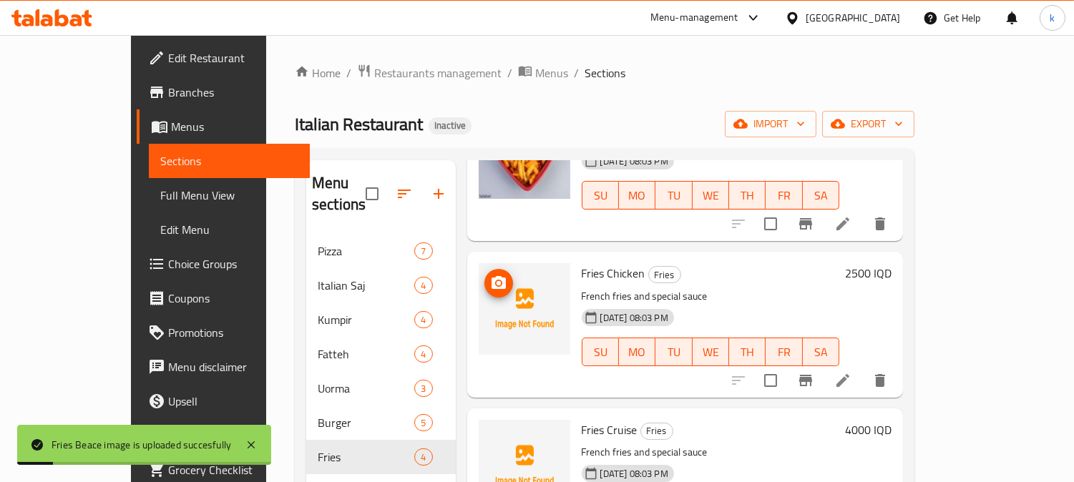
click at [490, 275] on icon "upload picture" at bounding box center [498, 283] width 17 height 17
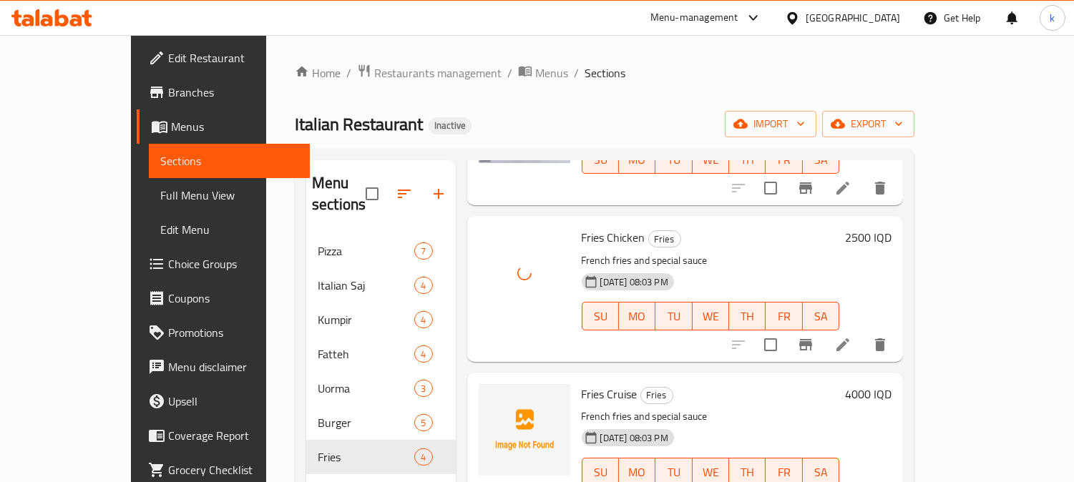
scroll to position [177, 0]
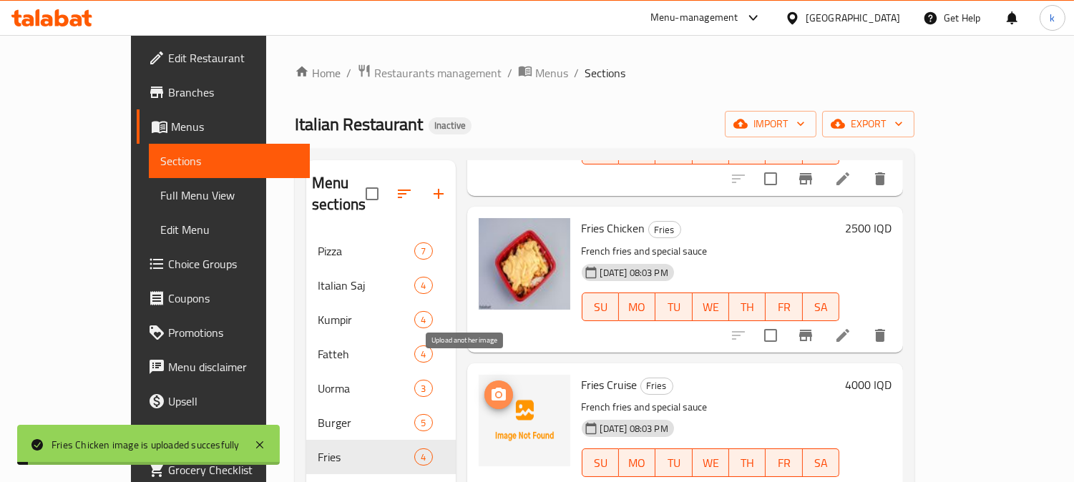
click at [492, 388] on icon "upload picture" at bounding box center [499, 394] width 14 height 13
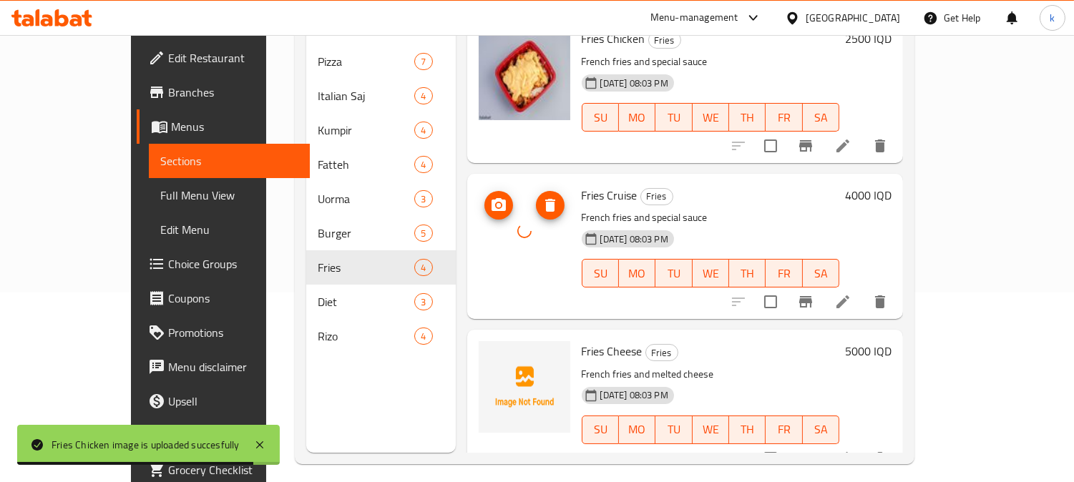
scroll to position [200, 0]
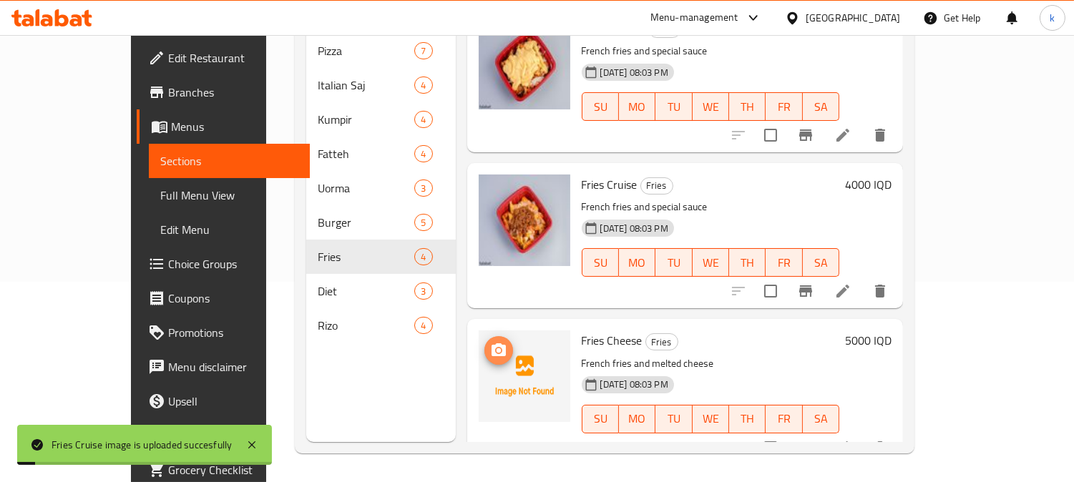
click at [490, 342] on icon "upload picture" at bounding box center [498, 350] width 17 height 17
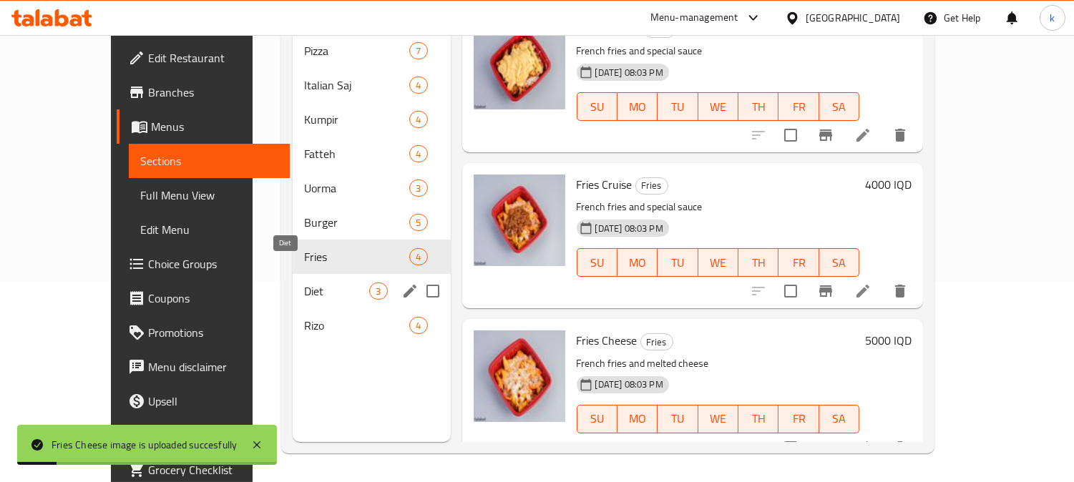
click at [317, 283] on span "Diet" at bounding box center [336, 291] width 65 height 17
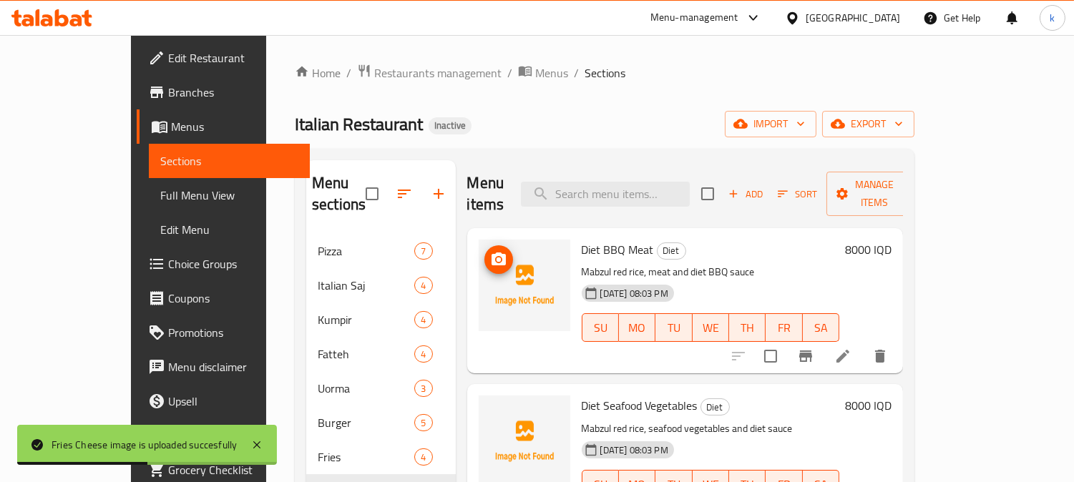
click at [492, 253] on icon "upload picture" at bounding box center [499, 259] width 14 height 13
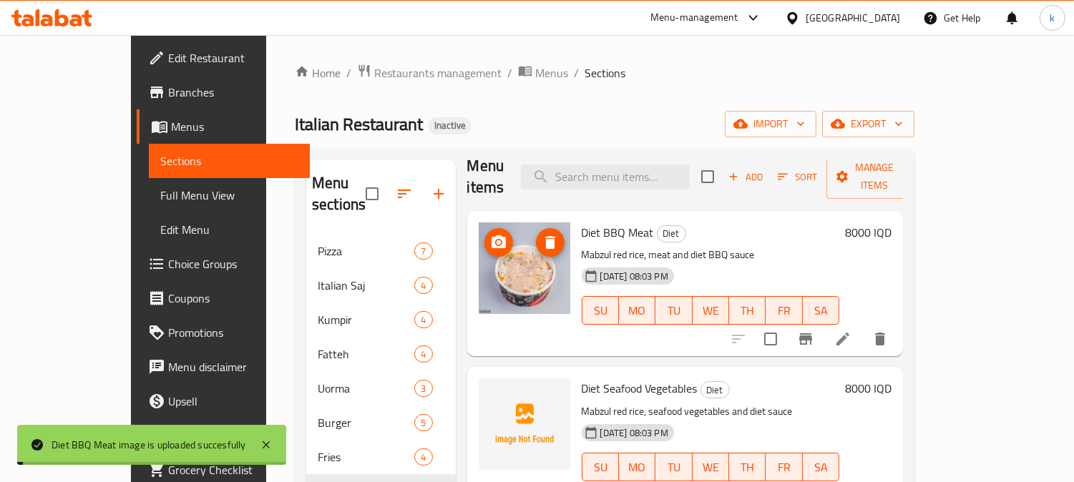
scroll to position [21, 0]
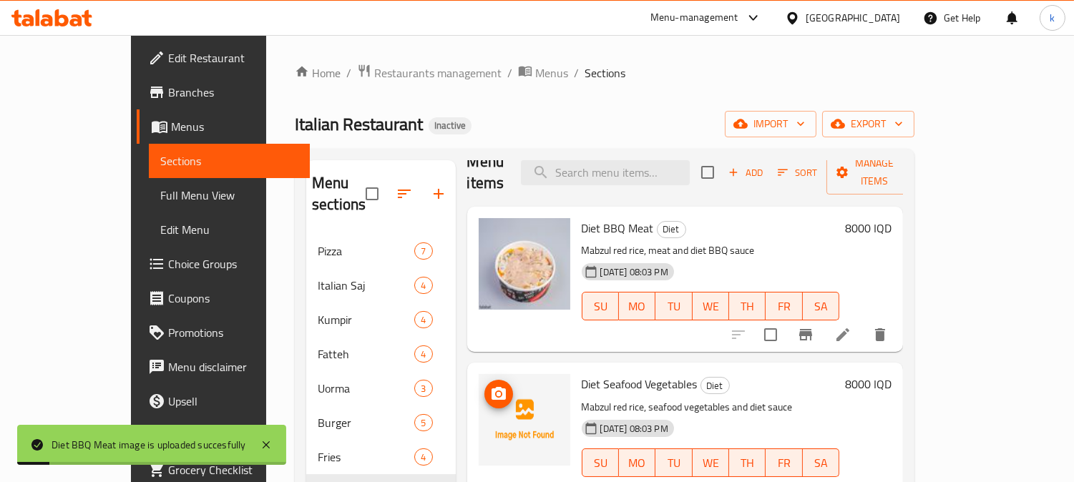
click at [484, 386] on span "upload picture" at bounding box center [498, 394] width 29 height 17
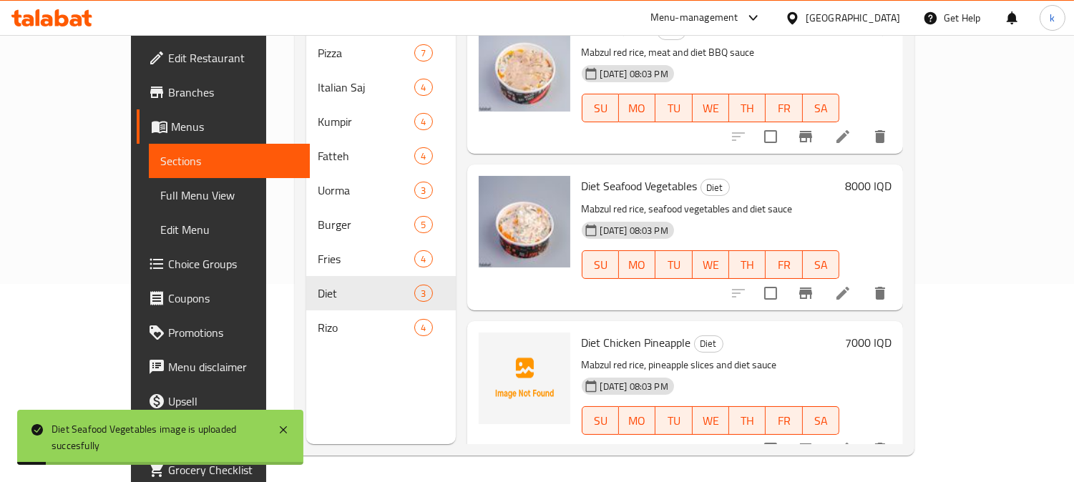
scroll to position [200, 0]
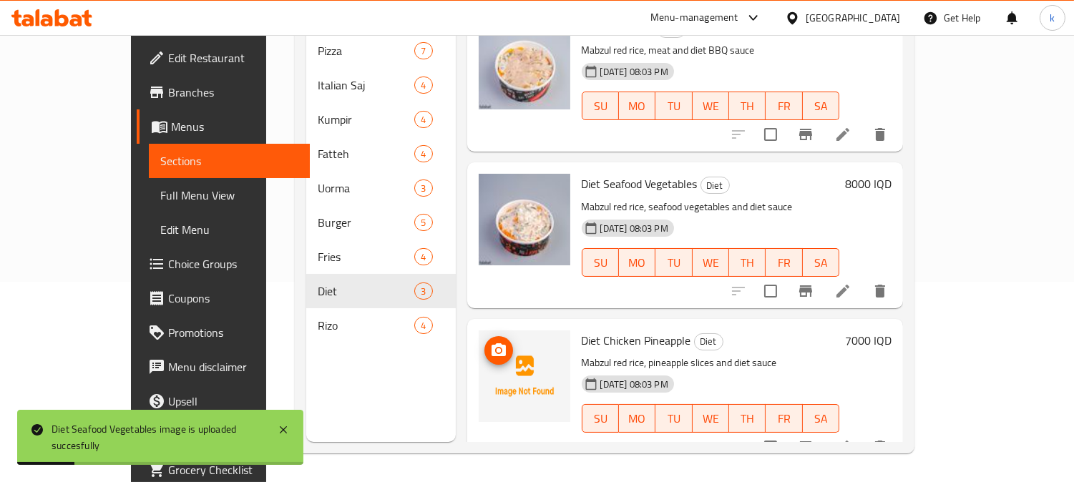
click at [484, 342] on span "upload picture" at bounding box center [498, 350] width 29 height 17
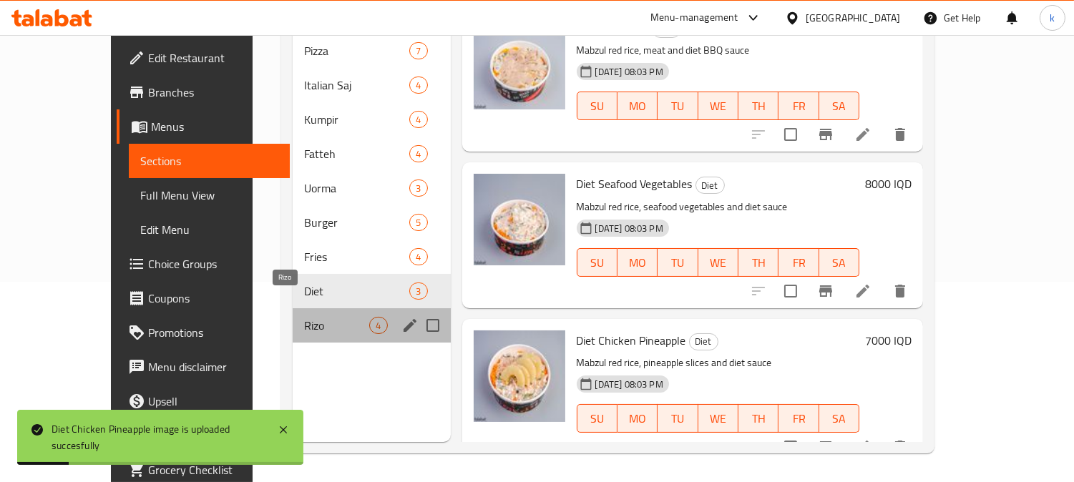
click at [304, 317] on span "Rizo" at bounding box center [336, 325] width 65 height 17
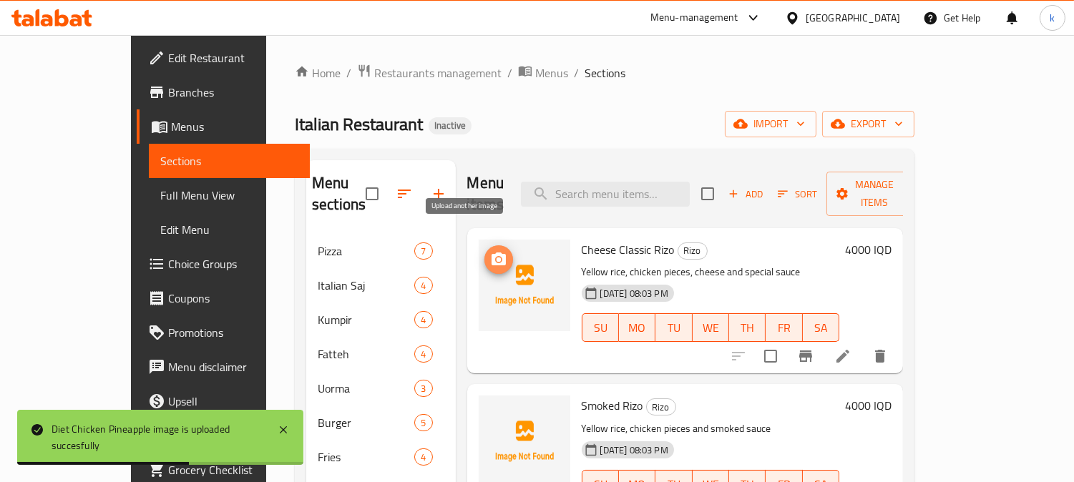
click at [492, 253] on icon "upload picture" at bounding box center [499, 259] width 14 height 13
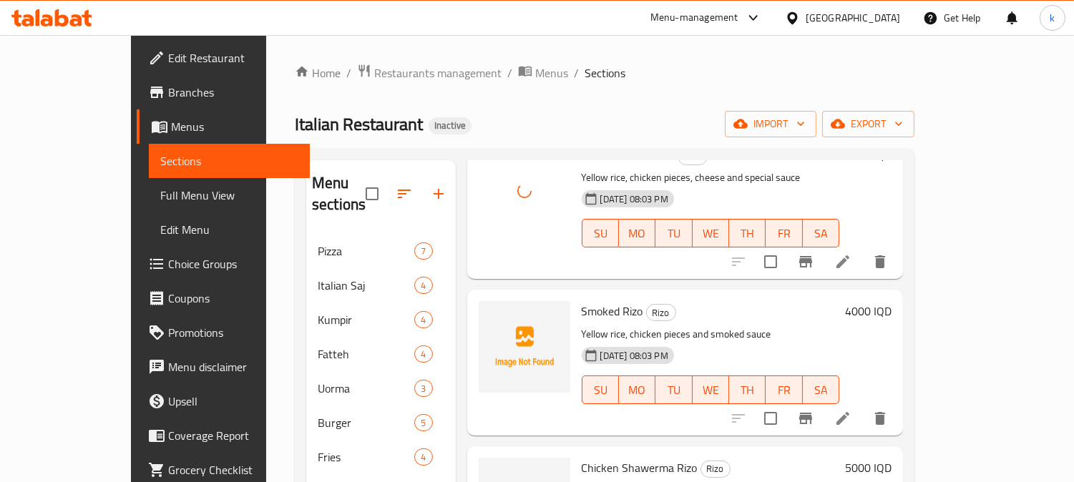
scroll to position [132, 0]
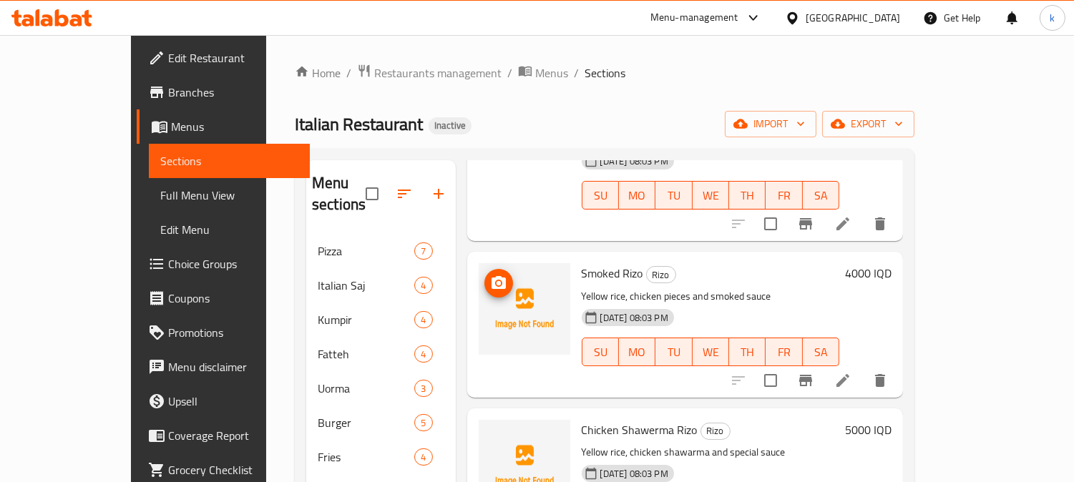
click at [479, 273] on img at bounding box center [525, 309] width 92 height 92
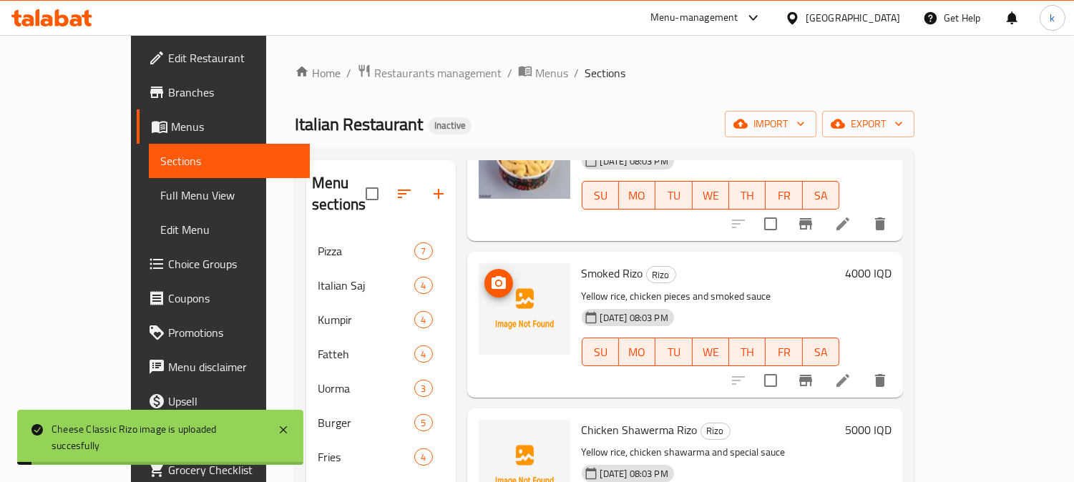
click at [490, 275] on icon "upload picture" at bounding box center [498, 283] width 17 height 17
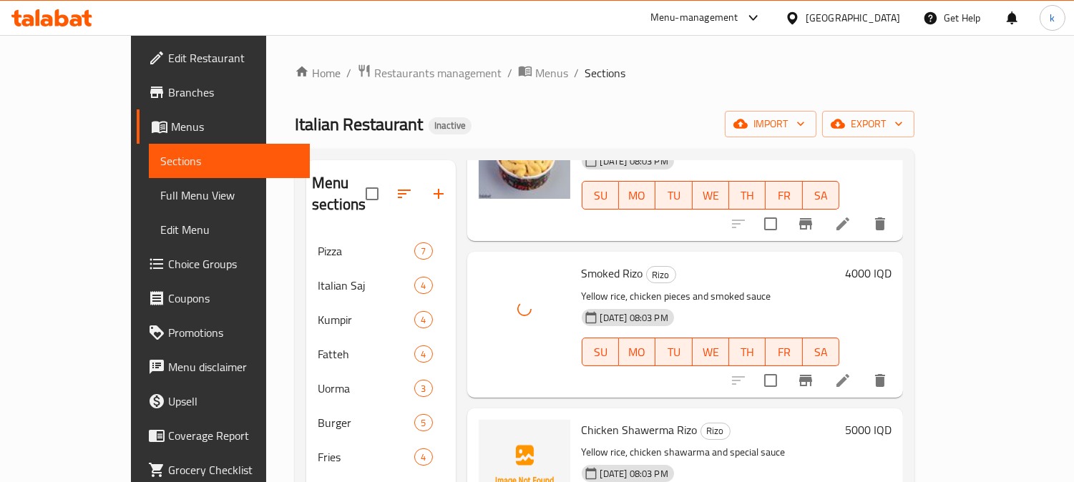
scroll to position [177, 0]
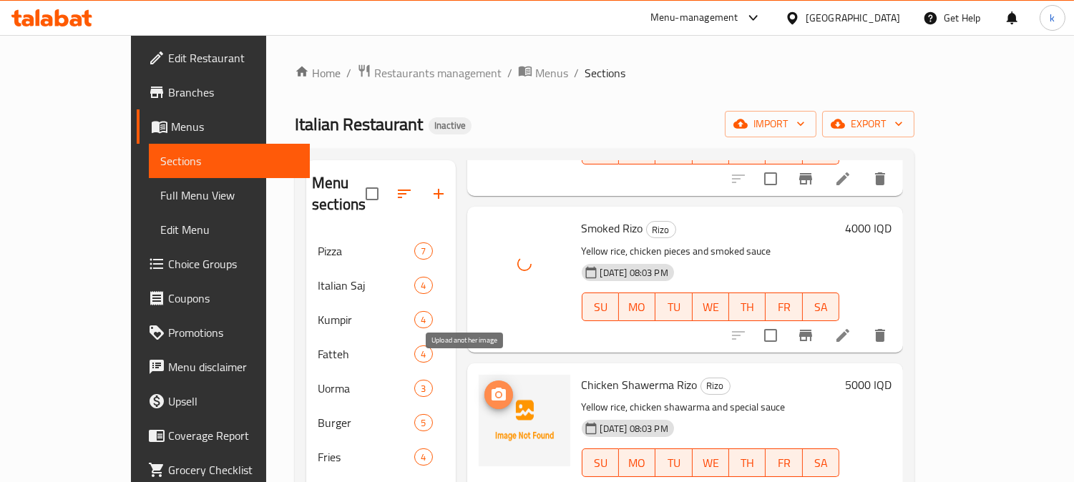
click at [490, 386] on icon "upload picture" at bounding box center [498, 394] width 17 height 17
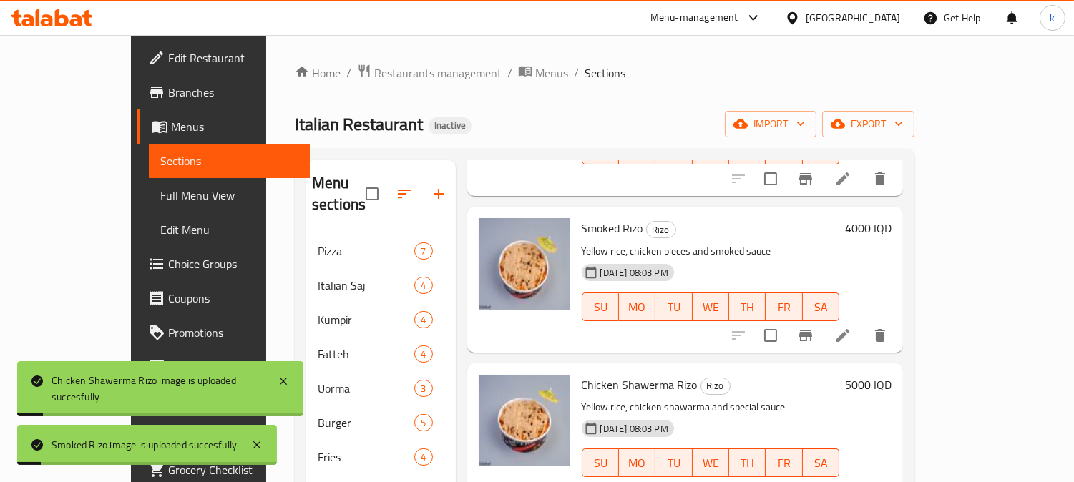
scroll to position [132, 0]
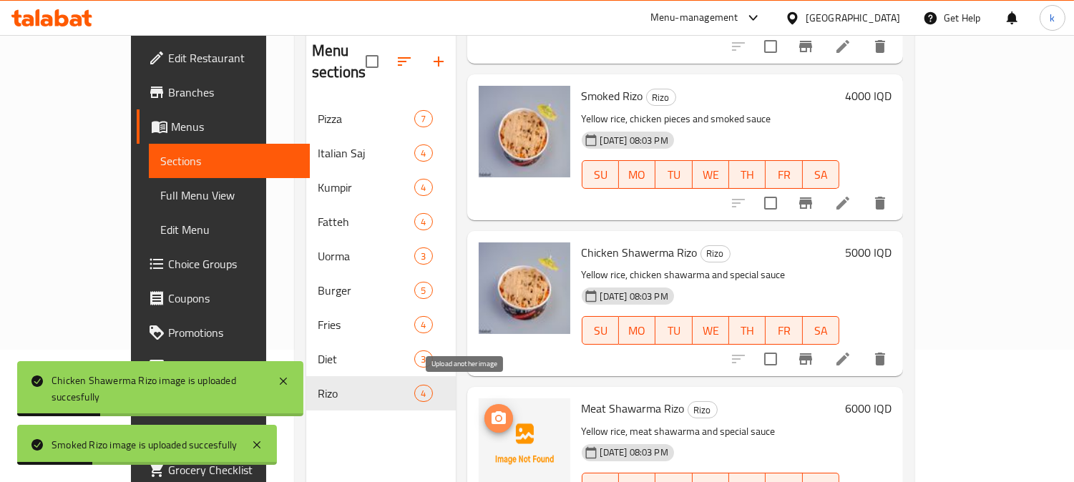
click at [492, 411] on icon "upload picture" at bounding box center [499, 417] width 14 height 13
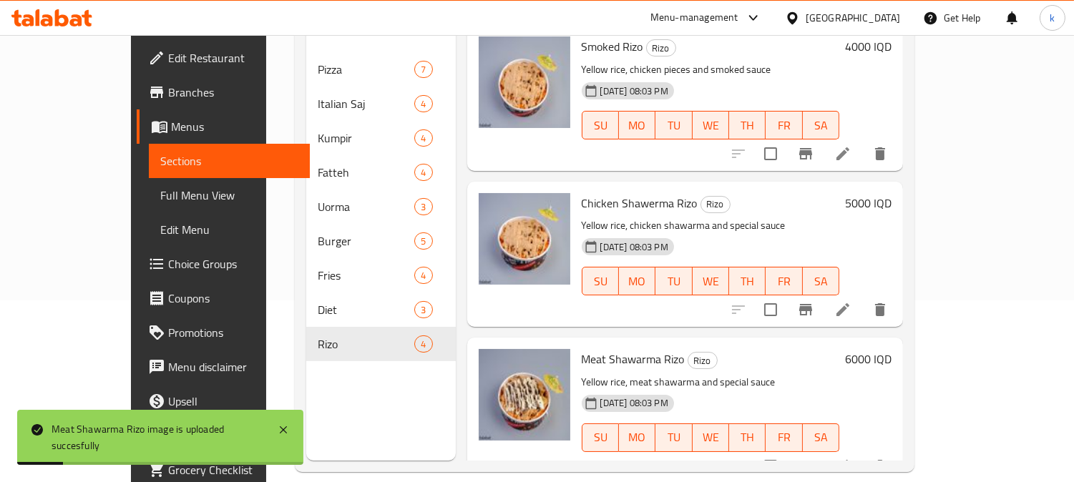
scroll to position [200, 0]
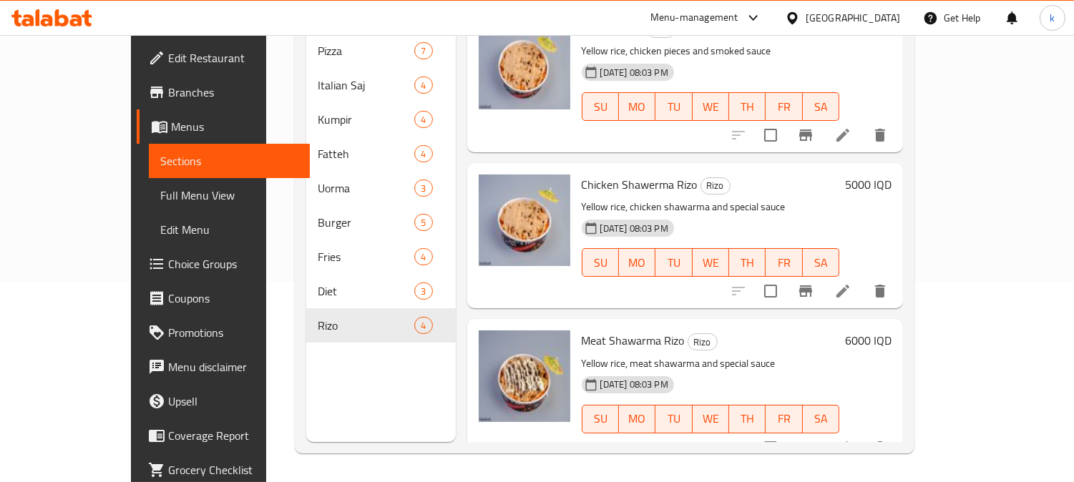
click at [168, 61] on span "Edit Restaurant" at bounding box center [233, 57] width 131 height 17
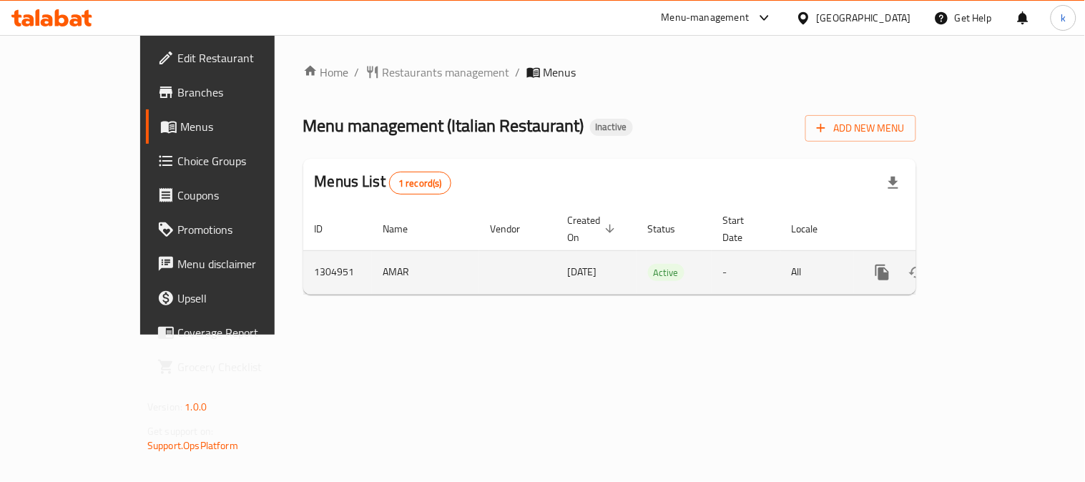
click at [1003, 255] on link "enhanced table" at bounding box center [986, 272] width 34 height 34
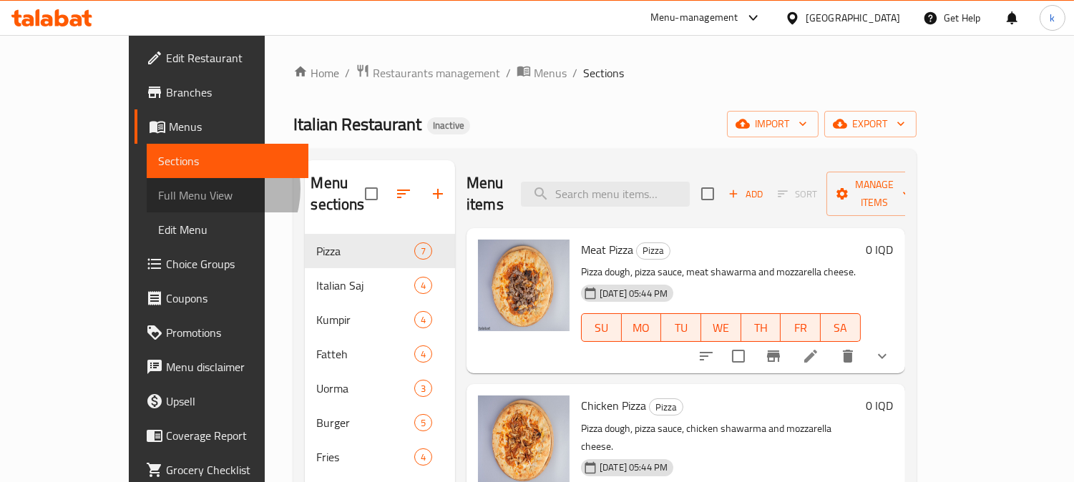
click at [158, 189] on span "Full Menu View" at bounding box center [227, 195] width 139 height 17
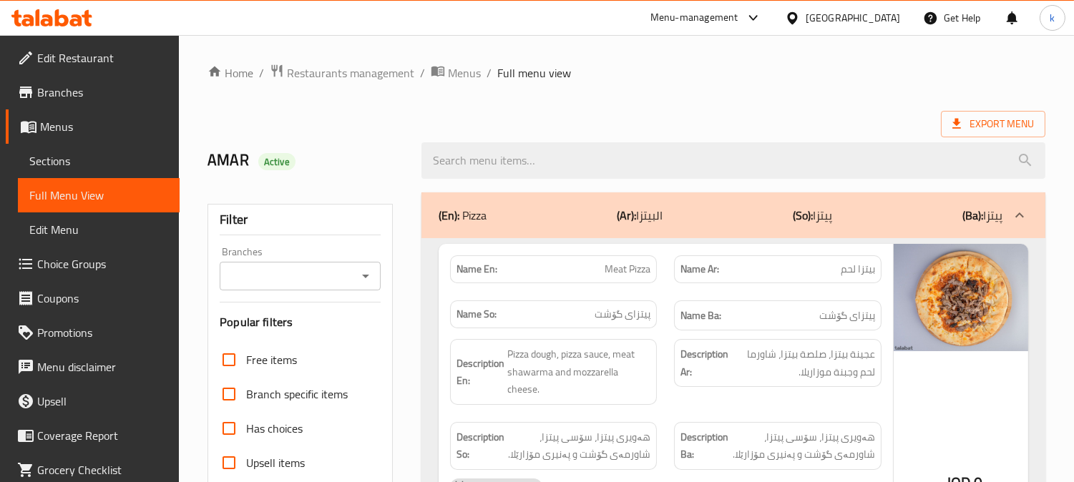
click at [290, 275] on input "Branches" at bounding box center [288, 276] width 129 height 20
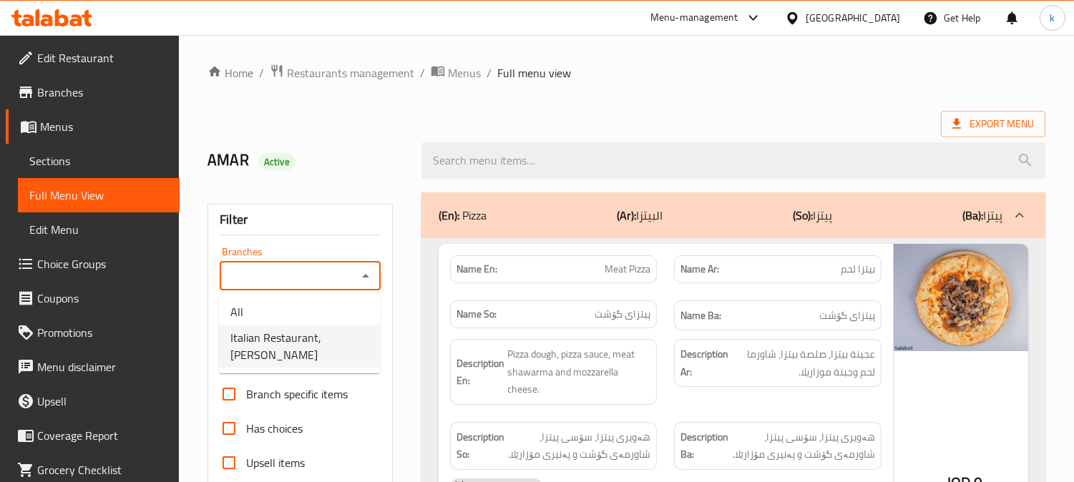
click at [285, 333] on span "Italian Restaurant,[PERSON_NAME]" at bounding box center [299, 346] width 138 height 34
type input "Italian Restaurant,[PERSON_NAME]"
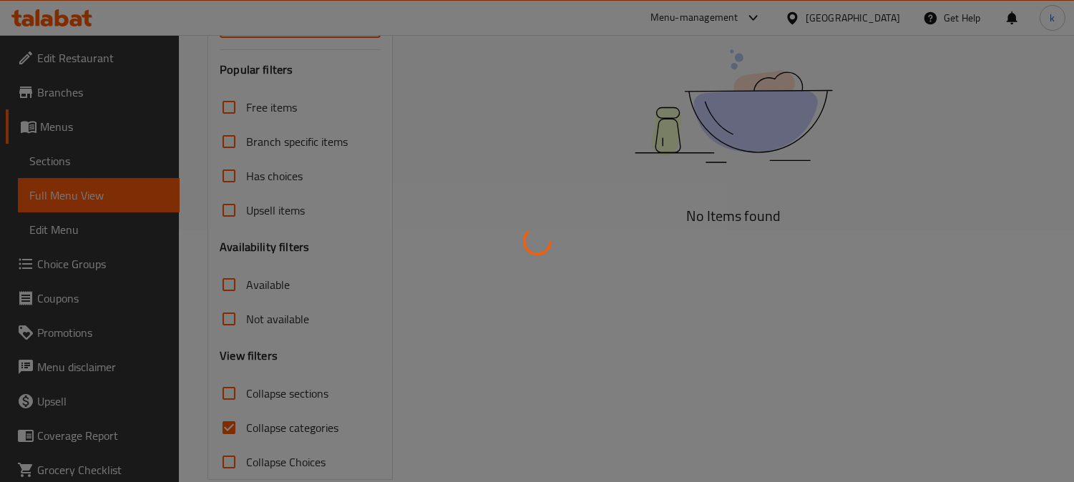
scroll to position [265, 0]
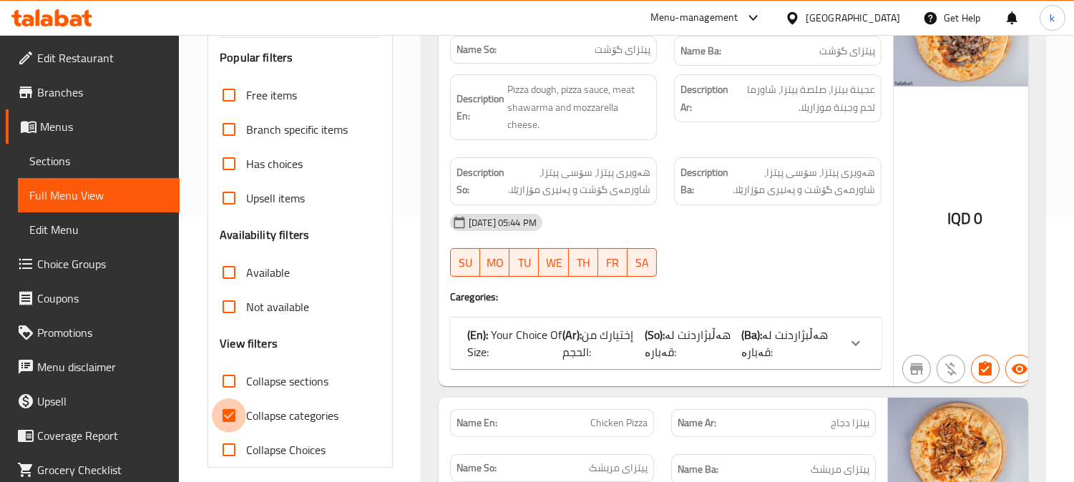
click at [223, 409] on input "Collapse categories" at bounding box center [229, 416] width 34 height 34
checkbox input "false"
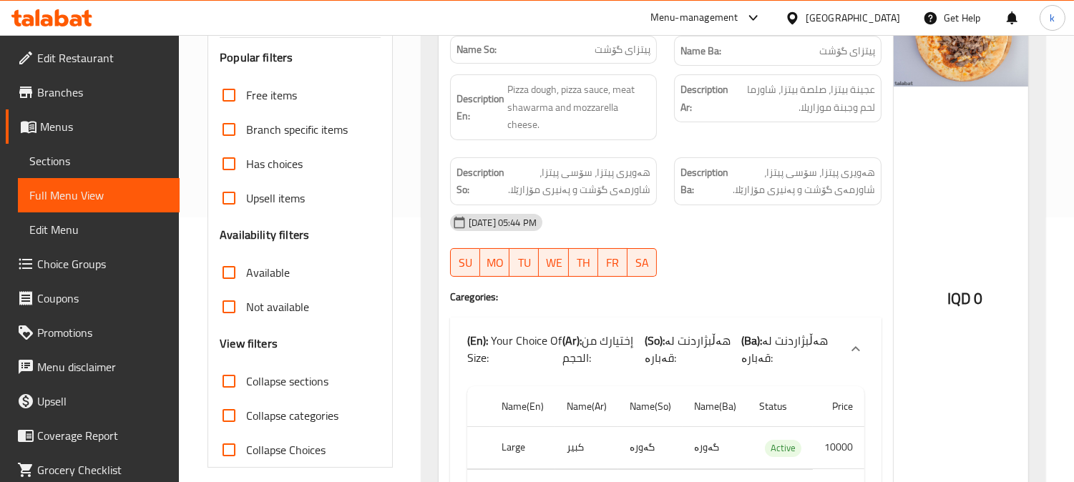
drag, startPoint x: 230, startPoint y: 376, endPoint x: 242, endPoint y: 369, distance: 14.1
click at [230, 376] on input "Collapse sections" at bounding box center [229, 381] width 34 height 34
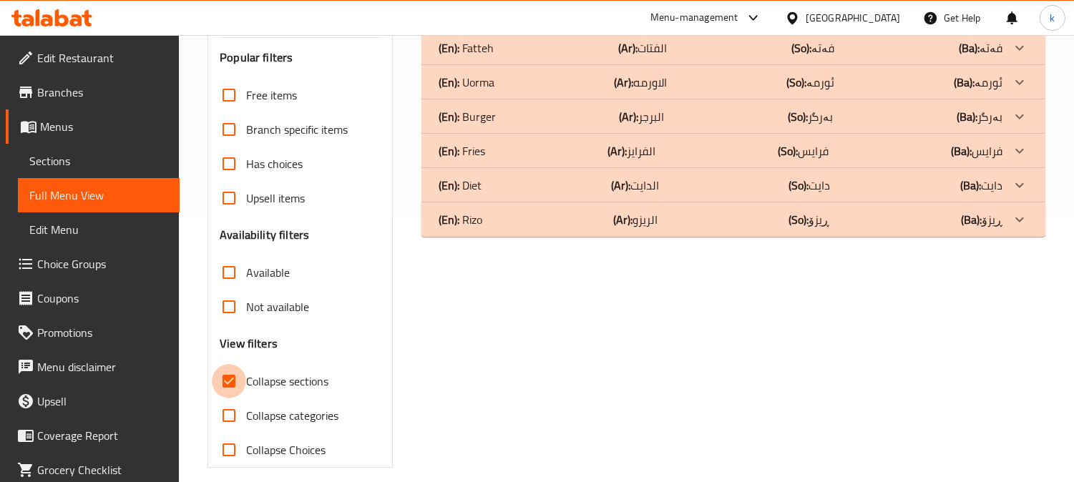
drag, startPoint x: 237, startPoint y: 377, endPoint x: 554, endPoint y: 336, distance: 319.6
click at [238, 376] on input "Collapse sections" at bounding box center [229, 381] width 34 height 34
checkbox input "false"
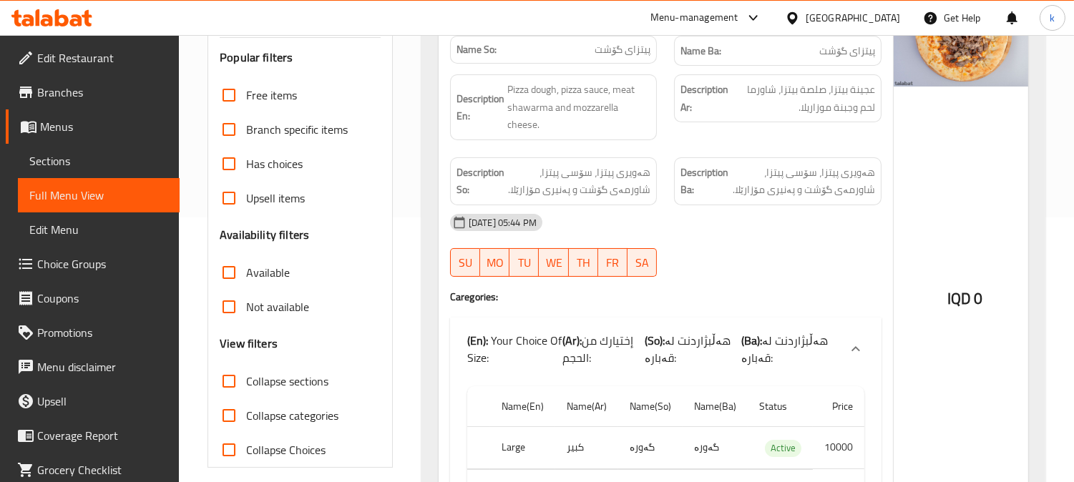
scroll to position [0, 0]
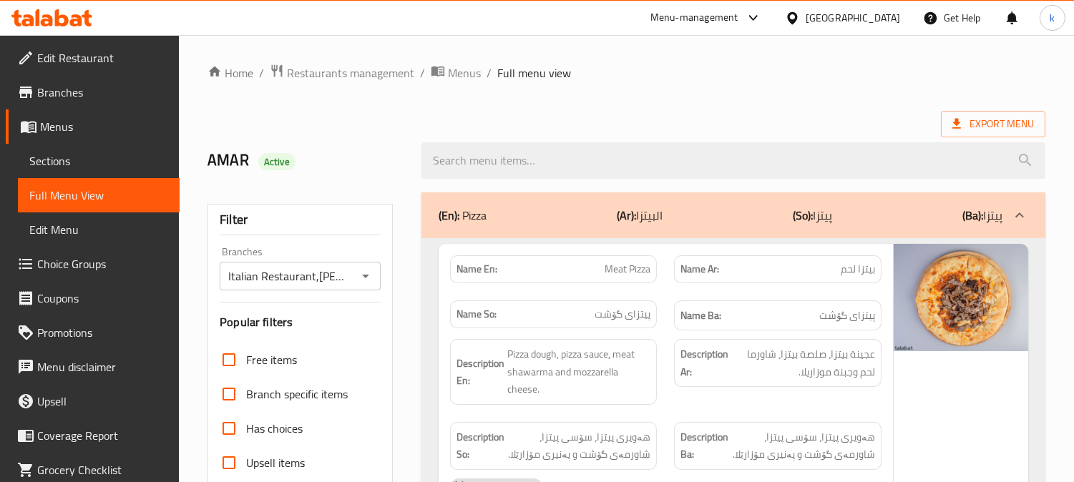
click at [659, 220] on p "(Ar): البيتزا" at bounding box center [640, 215] width 46 height 17
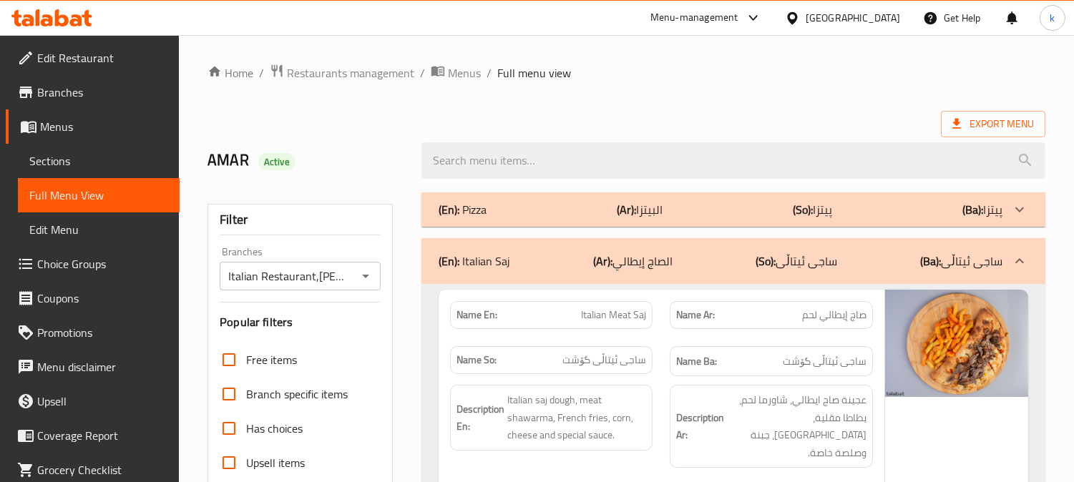
click at [728, 258] on div "(En): Italian Saj (Ar): الصاج [DEMOGRAPHIC_DATA] (So): ساجی ئیتاڵی (Ba): ساجی ئ…" at bounding box center [721, 261] width 564 height 17
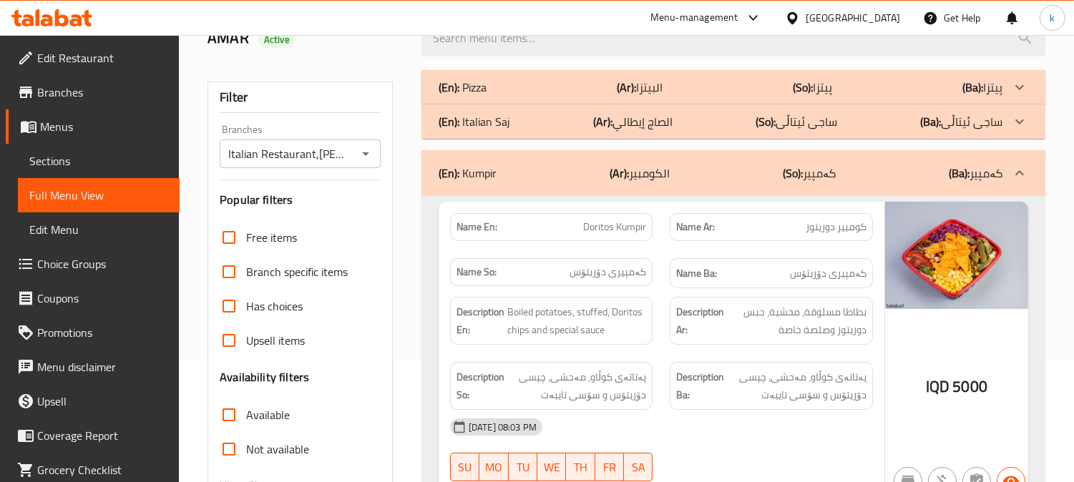
scroll to position [265, 0]
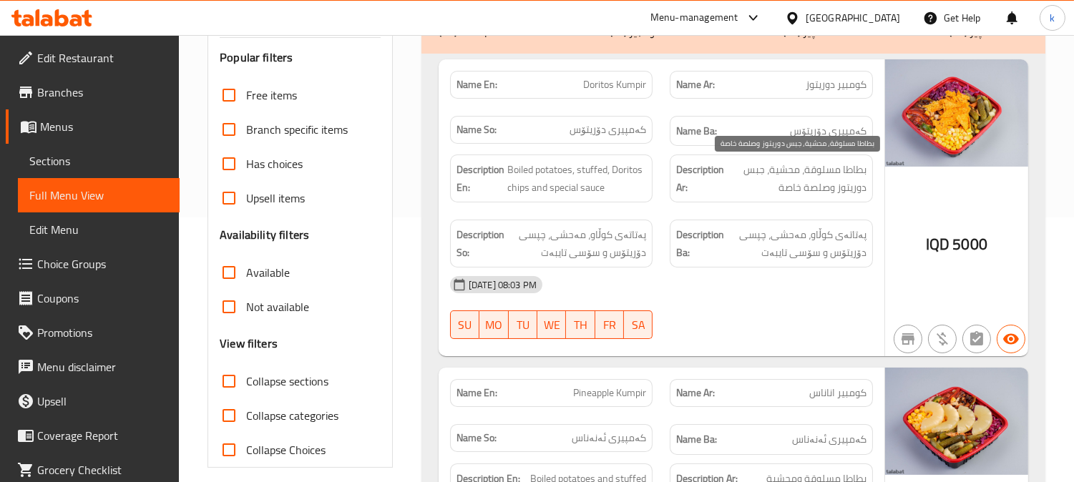
click at [824, 169] on span "بطاطا مسلوقة، محشية، جبس دوريتوز وصلصة خاصة" at bounding box center [797, 178] width 140 height 35
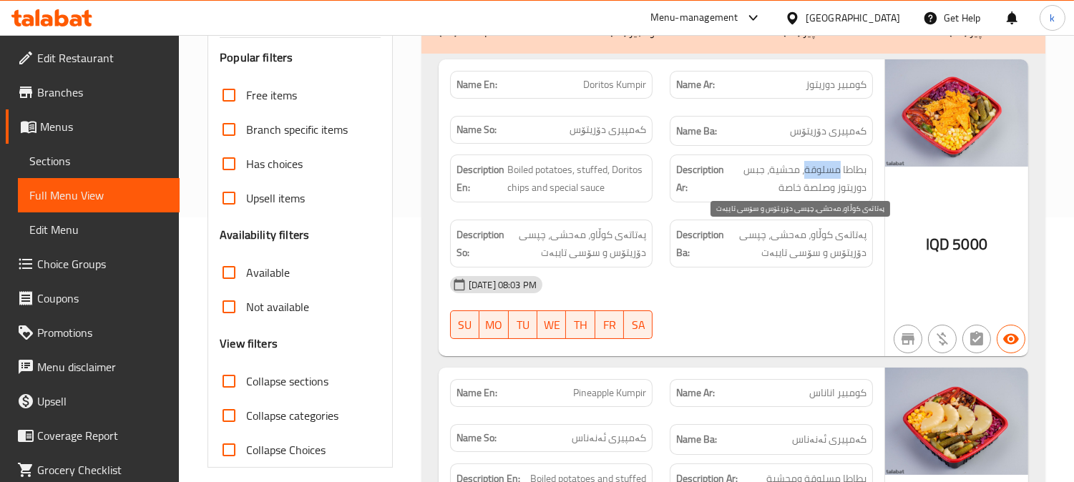
copy span "مسلوقة"
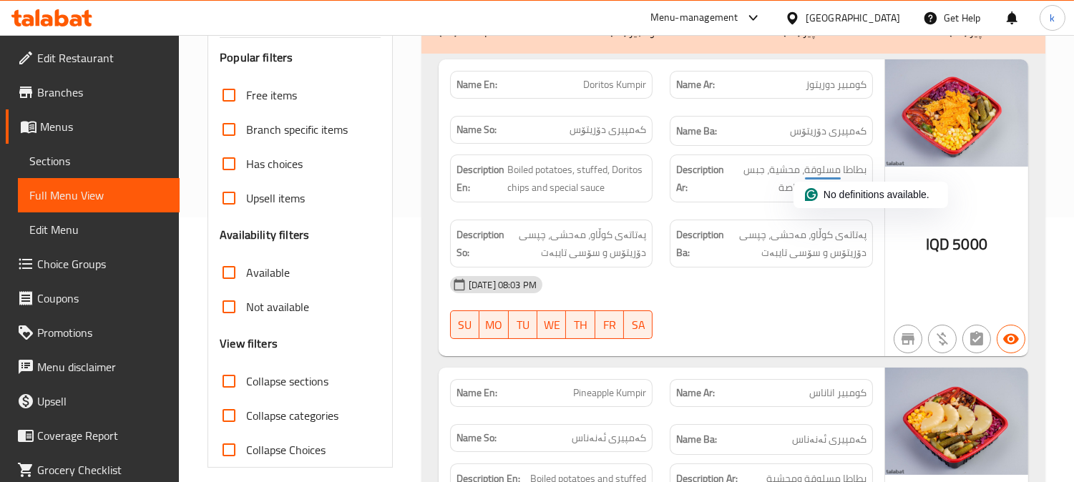
click at [776, 180] on span "بطاطا مسلوقة، محشية، جبس دوريتوز وصلصة خاصة" at bounding box center [797, 178] width 140 height 35
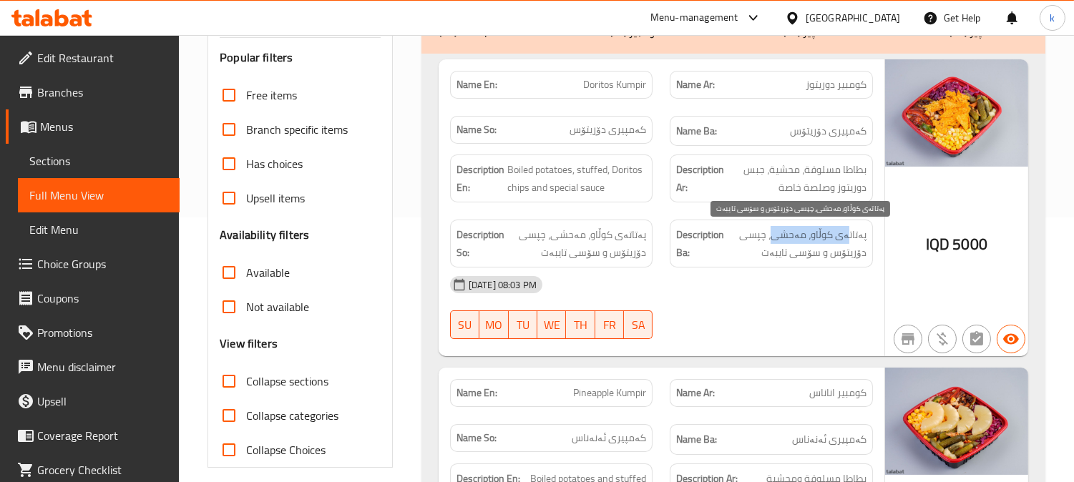
drag, startPoint x: 850, startPoint y: 238, endPoint x: 749, endPoint y: 238, distance: 100.9
click at [749, 238] on span "پەتاتەی کوڵاو، مەحشی، چپسی دۆریتۆس و سۆسی تایبەت" at bounding box center [797, 243] width 140 height 35
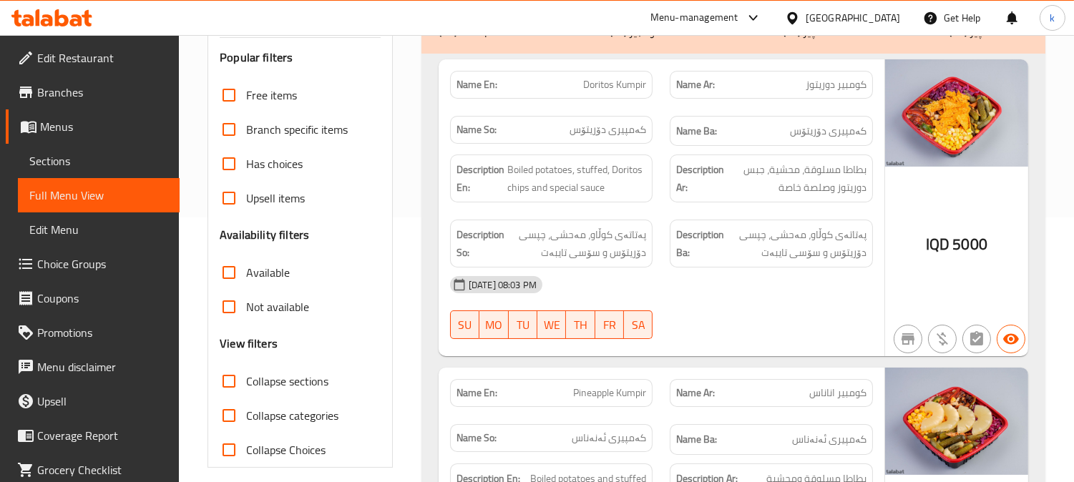
click at [778, 260] on span "پەتاتەی کوڵاو، مەحشی، چپسی دۆریتۆس و سۆسی تایبەت" at bounding box center [797, 243] width 140 height 35
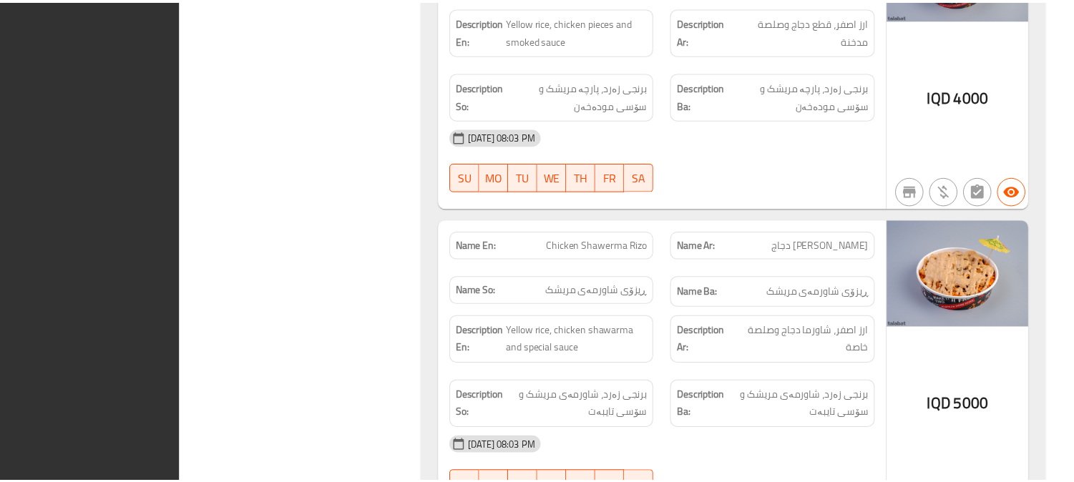
scroll to position [8768, 0]
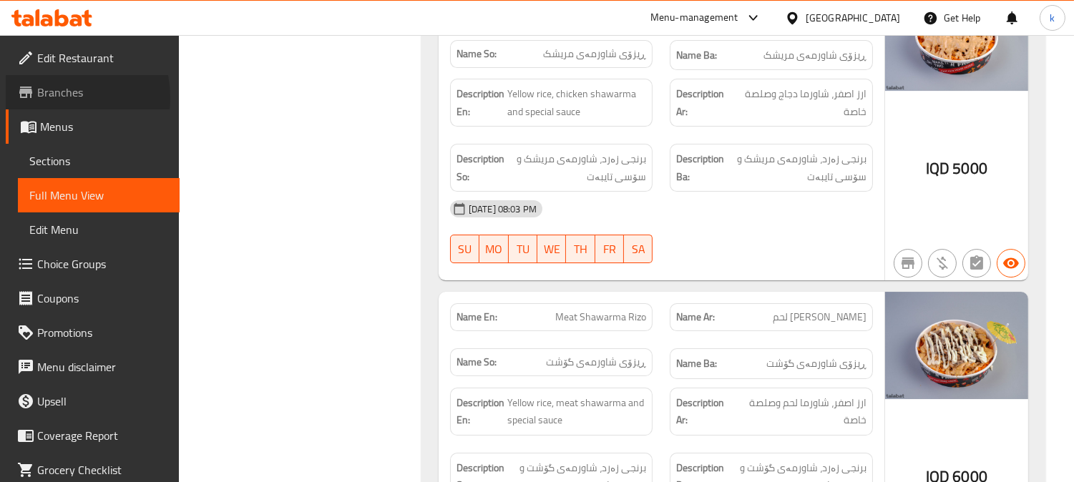
click at [56, 97] on span "Branches" at bounding box center [102, 92] width 131 height 17
